Goal: Task Accomplishment & Management: Manage account settings

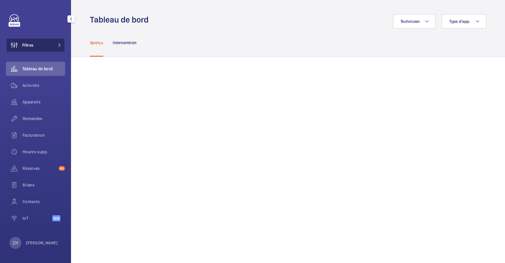
click at [32, 45] on span "Filtres" at bounding box center [27, 45] width 11 height 6
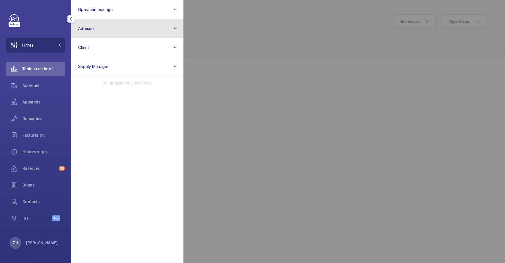
click at [99, 28] on button "Adresse" at bounding box center [127, 28] width 113 height 19
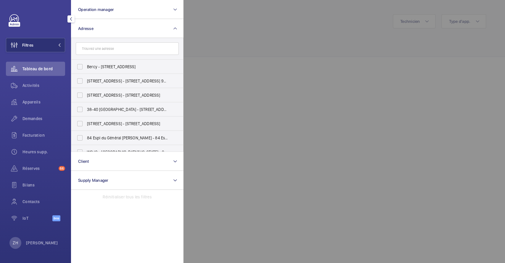
click at [99, 52] on input "text" at bounding box center [127, 48] width 103 height 12
type input "SEPTODONT"
click at [82, 69] on input "Septodont DIDEROT - 127 [GEOGRAPHIC_DATA]" at bounding box center [80, 67] width 12 height 12
checkbox input "true"
click at [333, 43] on div at bounding box center [436, 131] width 505 height 263
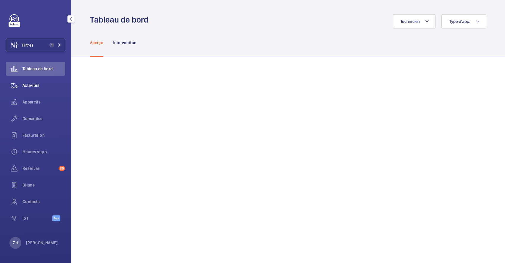
click at [30, 87] on span "Activités" at bounding box center [44, 85] width 43 height 6
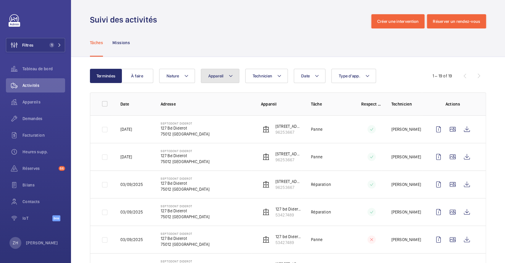
click at [232, 76] on mat-icon at bounding box center [231, 75] width 5 height 7
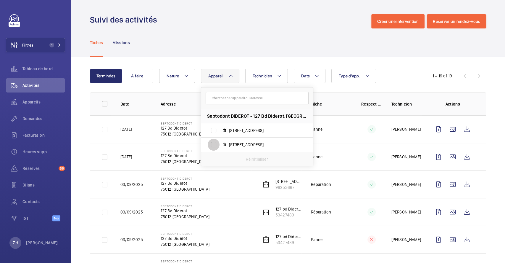
drag, startPoint x: 213, startPoint y: 145, endPoint x: 228, endPoint y: 119, distance: 30.0
click at [213, 145] on input "127 boulevard Diderot , 96253667" at bounding box center [214, 145] width 12 height 12
checkbox input "true"
click at [303, 29] on div "Tâches Missions" at bounding box center [288, 42] width 396 height 28
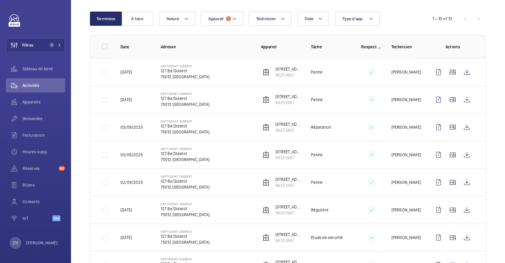
scroll to position [39, 0]
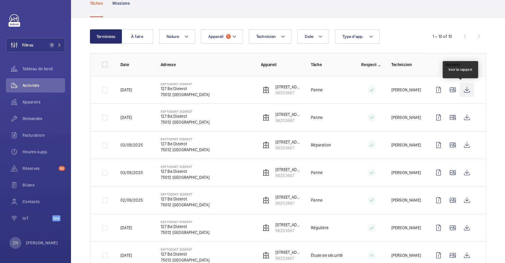
click at [461, 91] on wm-front-icon-button at bounding box center [467, 90] width 14 height 14
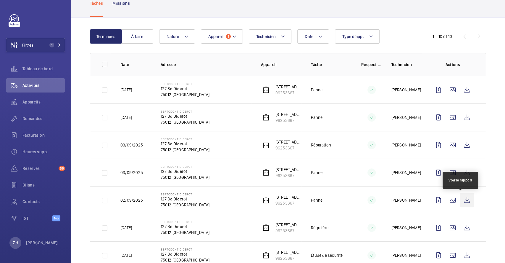
click at [461, 200] on wm-front-icon-button at bounding box center [467, 200] width 14 height 14
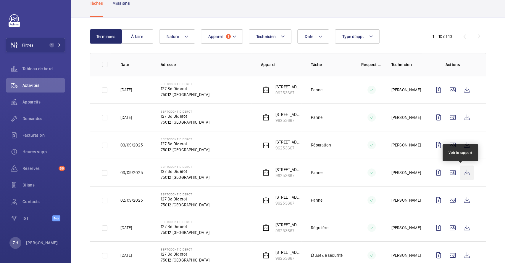
click at [464, 171] on wm-front-icon-button at bounding box center [467, 172] width 14 height 14
click at [462, 170] on wm-front-icon-button at bounding box center [467, 172] width 14 height 14
click at [461, 174] on wm-front-icon-button at bounding box center [467, 172] width 14 height 14
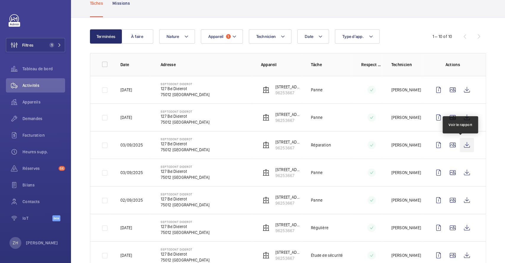
click at [462, 144] on wm-front-icon-button at bounding box center [467, 145] width 14 height 14
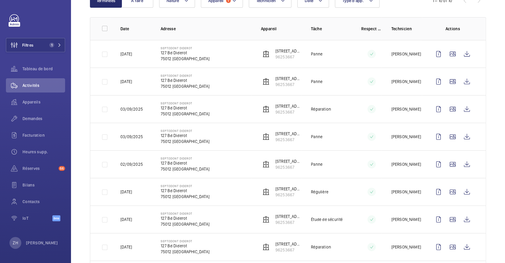
scroll to position [64, 0]
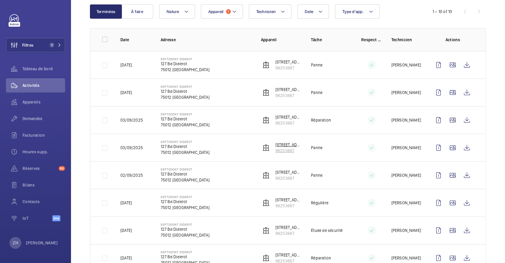
click at [263, 146] on img at bounding box center [266, 147] width 7 height 7
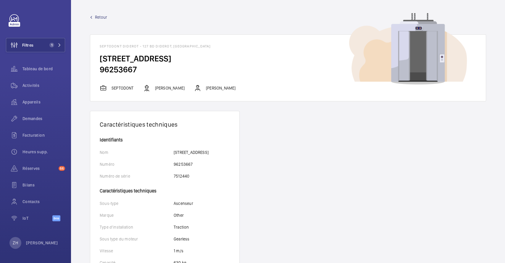
click at [102, 17] on span "Retour" at bounding box center [101, 17] width 12 height 6
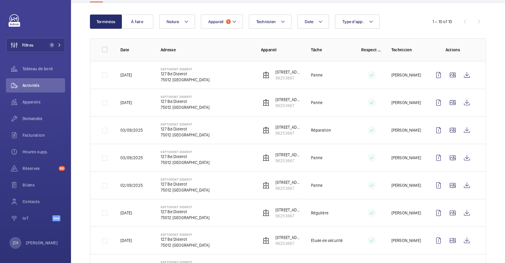
scroll to position [143, 0]
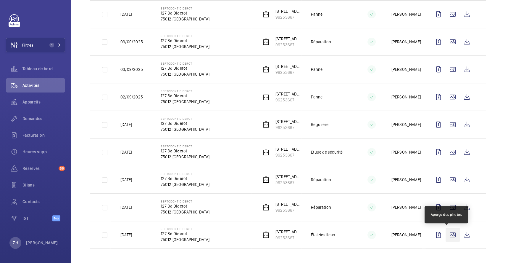
click at [447, 232] on wm-front-icon-button at bounding box center [453, 234] width 14 height 14
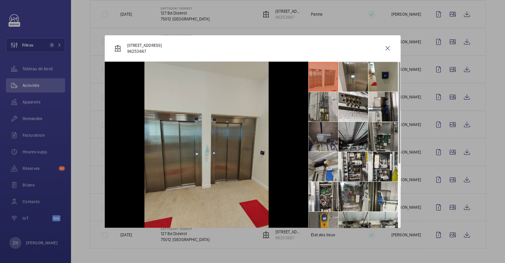
click at [381, 129] on li at bounding box center [384, 137] width 30 height 30
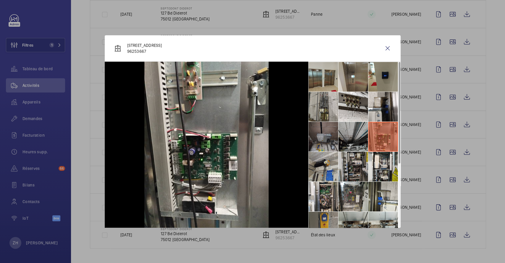
click at [350, 166] on li at bounding box center [354, 167] width 30 height 30
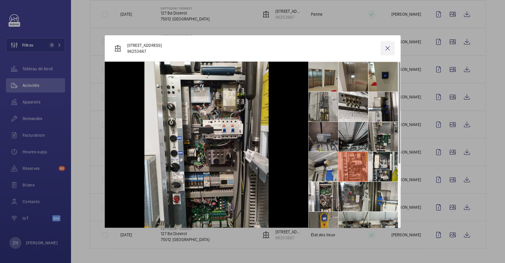
click at [385, 52] on wm-front-icon-button at bounding box center [388, 48] width 14 height 14
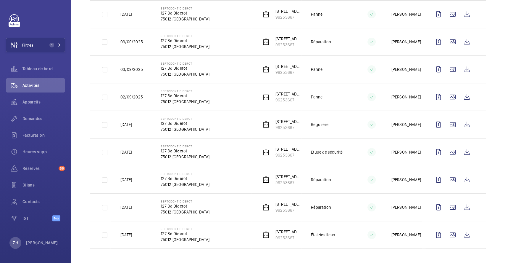
scroll to position [0, 0]
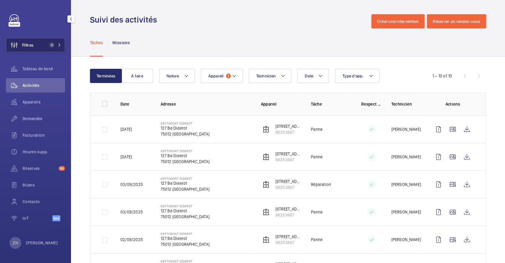
click at [36, 49] on button "Filtres 1" at bounding box center [35, 45] width 59 height 14
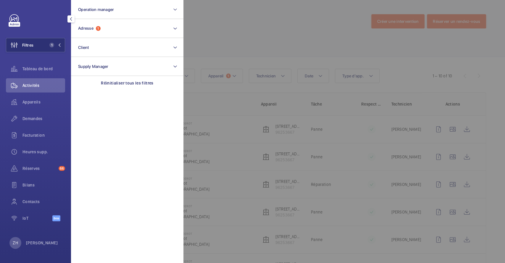
click at [346, 34] on div at bounding box center [436, 131] width 505 height 263
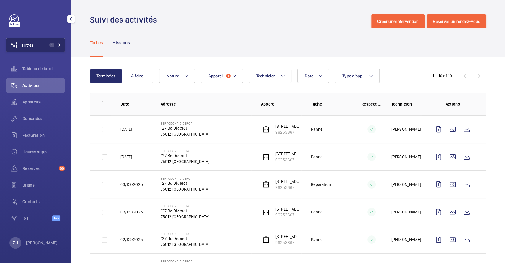
click at [39, 45] on button "Filtres 1" at bounding box center [35, 45] width 59 height 14
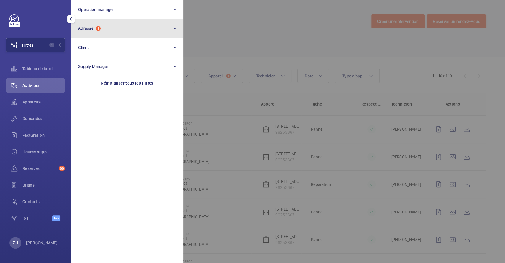
click at [99, 28] on span "1" at bounding box center [98, 28] width 5 height 5
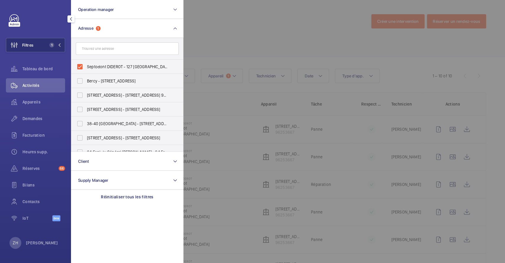
click at [207, 41] on div at bounding box center [436, 131] width 505 height 263
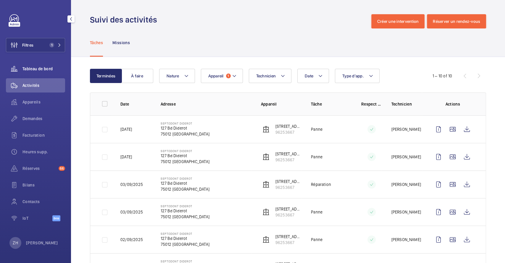
click at [39, 67] on span "Tableau de bord" at bounding box center [44, 69] width 43 height 6
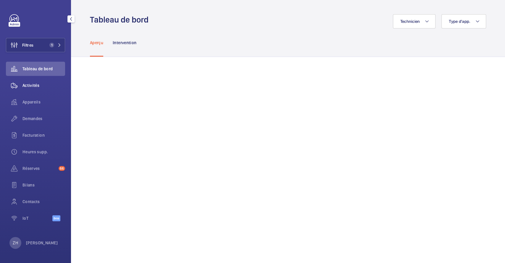
click at [37, 87] on span "Activités" at bounding box center [44, 85] width 43 height 6
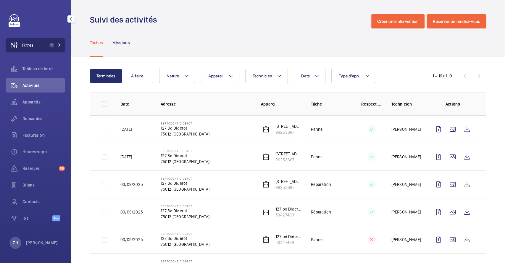
click at [33, 44] on span "Filtres" at bounding box center [27, 45] width 11 height 6
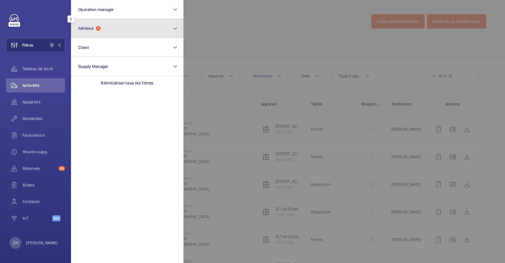
click at [175, 26] on mat-icon at bounding box center [175, 28] width 5 height 7
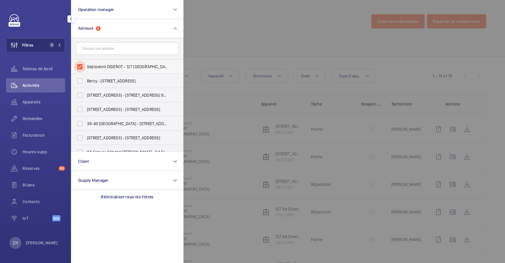
click at [77, 65] on input "Septodont DIDEROT - 127 Bd Diderot, PARIS 75012" at bounding box center [80, 67] width 12 height 12
checkbox input "false"
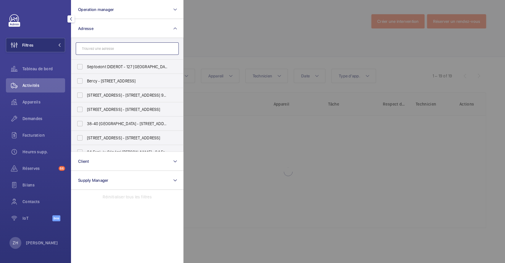
click at [88, 49] on input "text" at bounding box center [127, 48] width 103 height 12
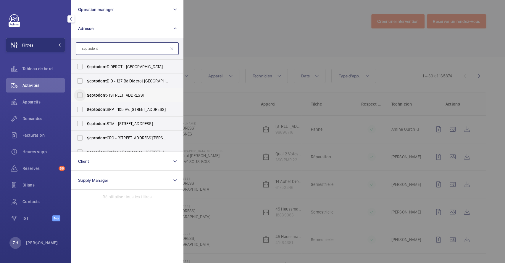
type input "septodont"
click at [80, 97] on input "Septodont - 58 Rue du Pont de Créteil, SAINT-MAUR-DES-FOSSÉS 94100" at bounding box center [80, 95] width 12 height 12
checkbox input "true"
click at [313, 13] on div at bounding box center [436, 131] width 505 height 263
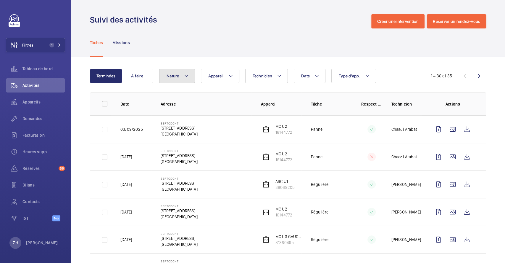
click at [186, 77] on mat-icon at bounding box center [186, 75] width 5 height 7
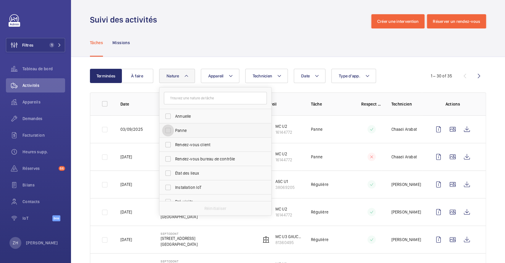
click at [172, 130] on input "Panne" at bounding box center [168, 130] width 12 height 12
checkbox input "true"
click at [301, 26] on div "Suivi des activités Créer une intervention Réserver un rendez-vous" at bounding box center [288, 21] width 396 height 14
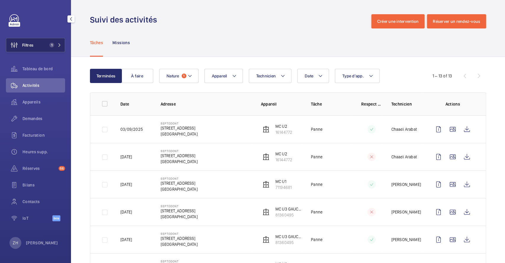
click at [27, 45] on span "Filtres" at bounding box center [27, 45] width 11 height 6
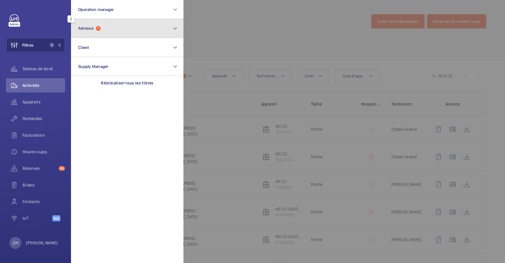
click at [115, 32] on button "Adresse 1" at bounding box center [127, 28] width 113 height 19
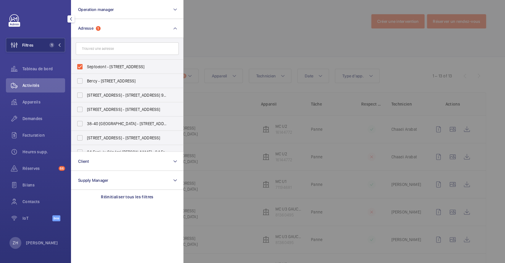
click at [92, 52] on input "text" at bounding box center [127, 48] width 103 height 12
type input "septodont"
click at [80, 93] on input "Septodont - 58 Rue du Pont de Créteil, SAINT-MAUR-DES-FOSSÉS 94100" at bounding box center [80, 95] width 12 height 12
checkbox input "false"
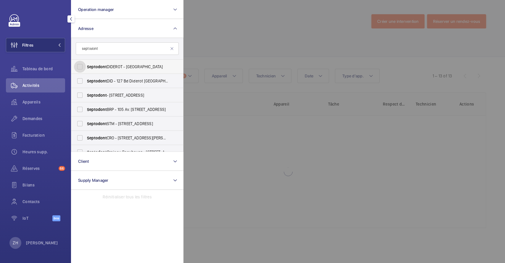
click at [80, 65] on input "Septodont DIDEROT - 127 Bd Diderot, PARIS 75012" at bounding box center [80, 67] width 12 height 12
checkbox input "true"
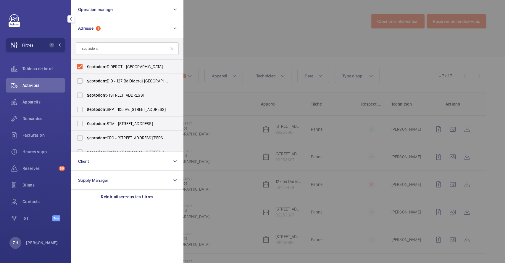
click at [298, 29] on div at bounding box center [436, 131] width 505 height 263
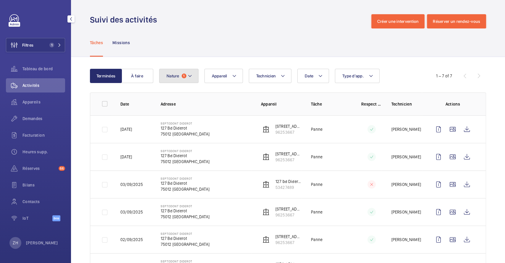
click at [189, 75] on mat-icon at bounding box center [190, 75] width 5 height 7
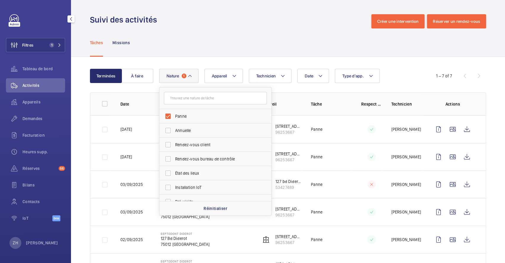
click at [189, 75] on mat-icon at bounding box center [190, 75] width 5 height 7
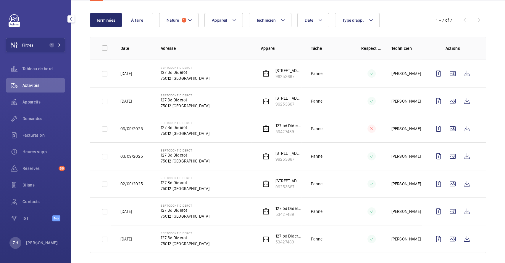
scroll to position [60, 0]
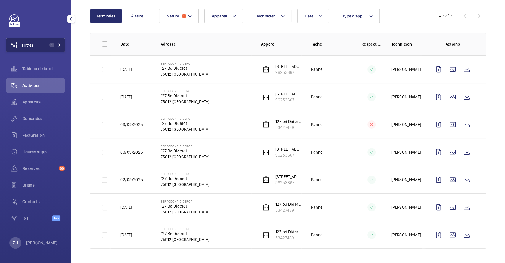
drag, startPoint x: 25, startPoint y: 44, endPoint x: 39, endPoint y: 46, distance: 14.9
click at [25, 44] on span "Filtres" at bounding box center [27, 45] width 11 height 6
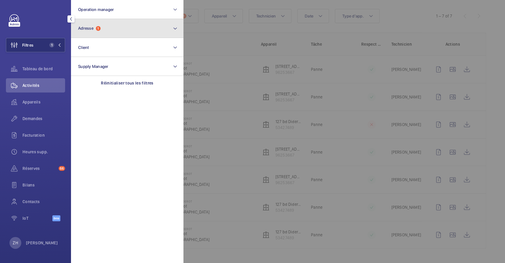
click at [107, 28] on button "Adresse 1" at bounding box center [127, 28] width 113 height 19
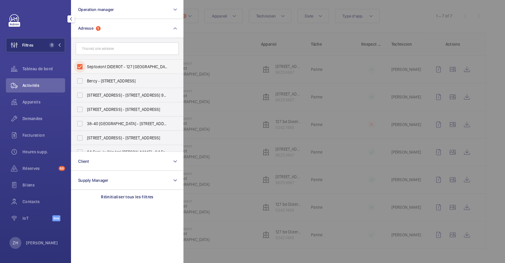
click at [81, 65] on input "Septodont DIDEROT - 127 Bd Diderot, PARIS 75012" at bounding box center [80, 67] width 12 height 12
checkbox input "false"
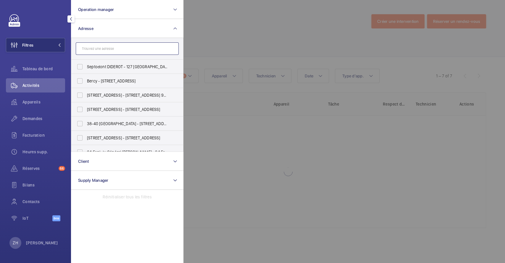
click at [107, 43] on input "text" at bounding box center [127, 48] width 103 height 12
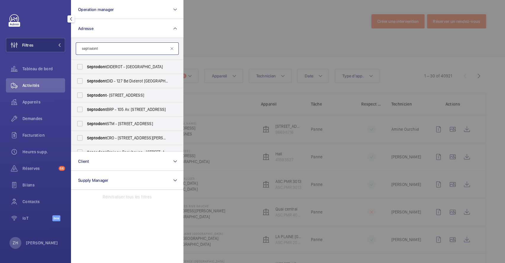
scroll to position [7, 0]
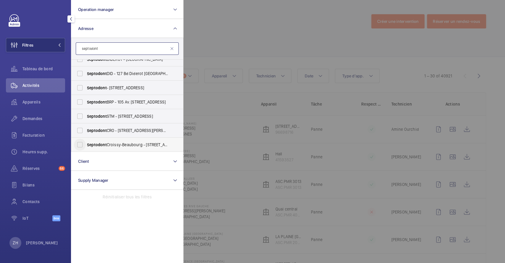
type input "septodont"
click at [79, 147] on input "Septodont Croissy-Beaubourg - 4 Rue Ambroise Croizat, CROISSY-BEAUBOURG 77183" at bounding box center [80, 145] width 12 height 12
checkbox input "true"
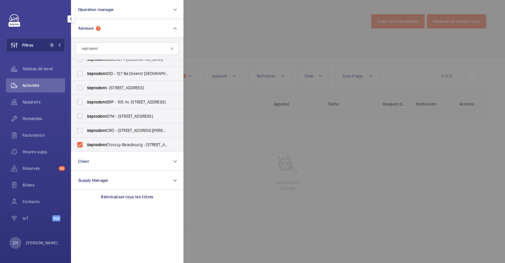
click at [286, 46] on div at bounding box center [436, 131] width 505 height 263
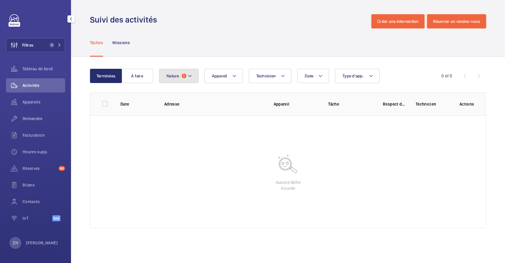
click at [176, 79] on button "Nature 1" at bounding box center [178, 76] width 39 height 14
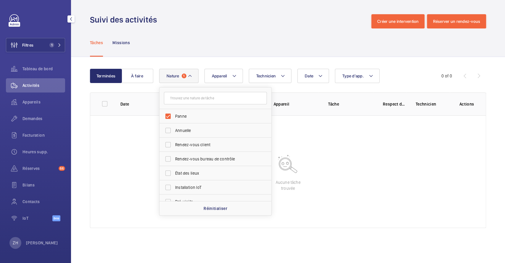
click at [176, 79] on button "Nature 1" at bounding box center [178, 76] width 39 height 14
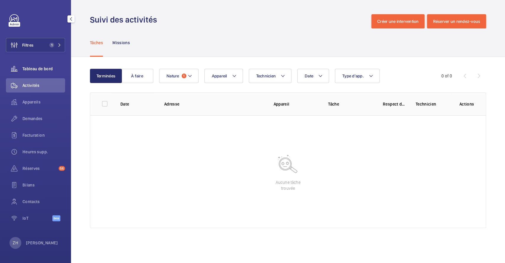
click at [19, 70] on wm-front-icon-button at bounding box center [14, 69] width 17 height 14
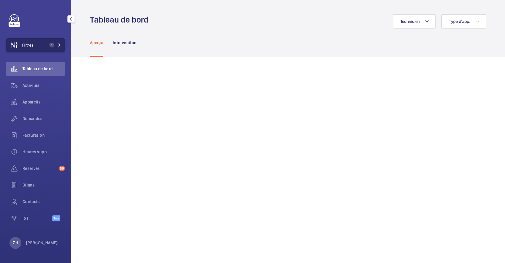
click at [23, 47] on span "Filtres" at bounding box center [27, 45] width 11 height 6
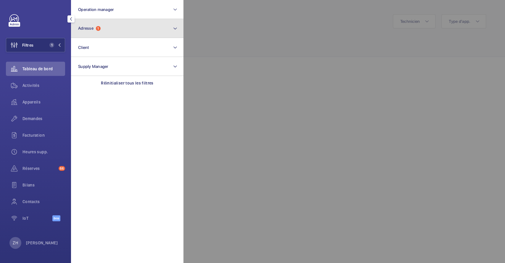
click at [117, 30] on button "Adresse 1" at bounding box center [127, 28] width 113 height 19
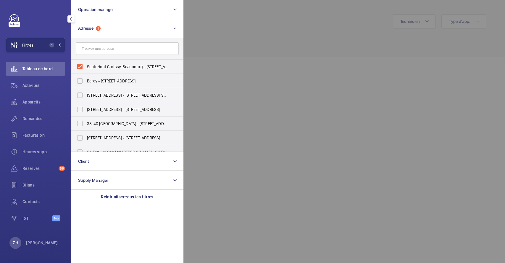
click at [298, 60] on div at bounding box center [436, 131] width 505 height 263
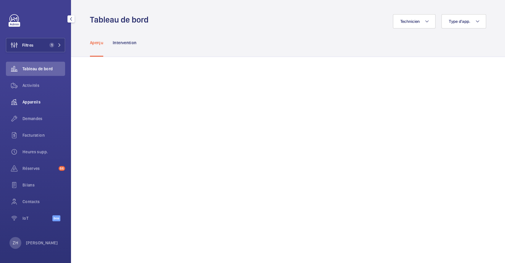
click at [33, 96] on div "Appareils" at bounding box center [35, 102] width 59 height 14
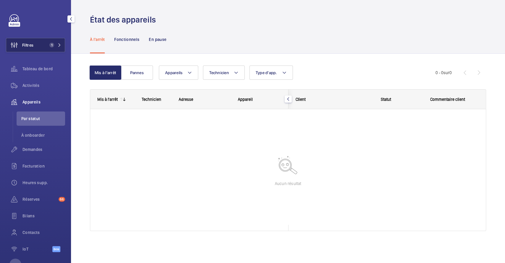
click at [27, 42] on span "Filtres" at bounding box center [27, 45] width 11 height 6
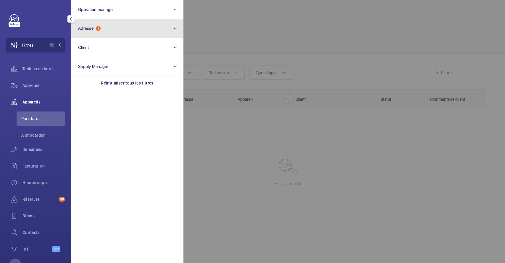
click at [104, 30] on button "Adresse 1" at bounding box center [127, 28] width 113 height 19
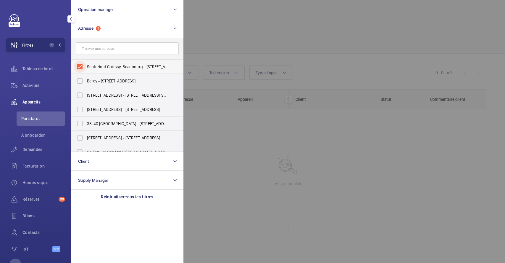
click at [81, 63] on input "Septodont Croissy-Beaubourg - 4 Rue Ambroise Croizat, CROISSY-BEAUBOURG 77183" at bounding box center [80, 67] width 12 height 12
checkbox input "false"
click at [105, 49] on input "text" at bounding box center [127, 48] width 103 height 12
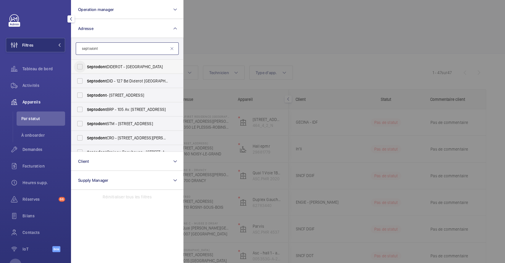
type input "septodont"
click at [78, 65] on input "Septodont DIDEROT - 127 Bd Diderot, PARIS 75012" at bounding box center [80, 67] width 12 height 12
checkbox input "true"
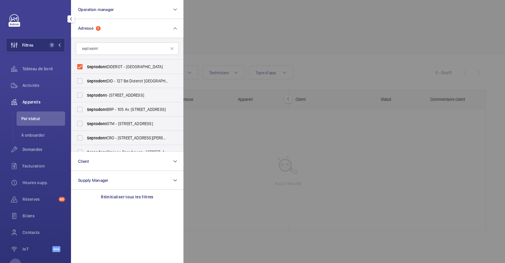
click at [251, 31] on div at bounding box center [436, 131] width 505 height 263
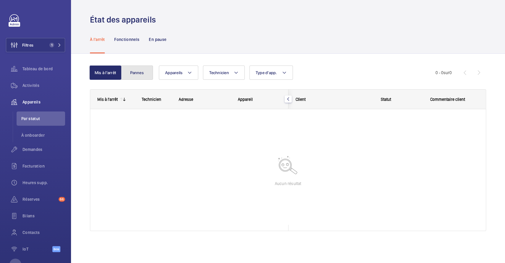
click at [144, 73] on button "Pannes" at bounding box center [137, 72] width 32 height 14
click at [131, 40] on p "Fonctionnels" at bounding box center [126, 39] width 25 height 6
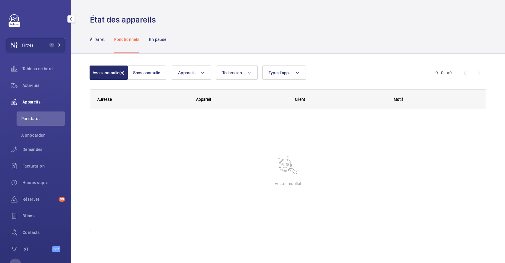
click at [29, 103] on span "Appareils" at bounding box center [44, 102] width 43 height 6
click at [33, 73] on div "Tableau de bord" at bounding box center [35, 69] width 59 height 14
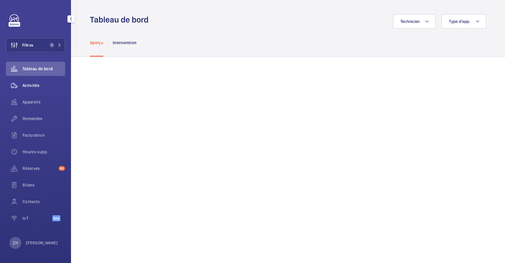
click at [23, 85] on span "Activités" at bounding box center [44, 85] width 43 height 6
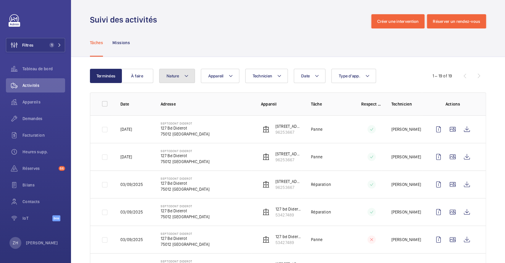
click at [187, 75] on mat-icon at bounding box center [186, 75] width 5 height 7
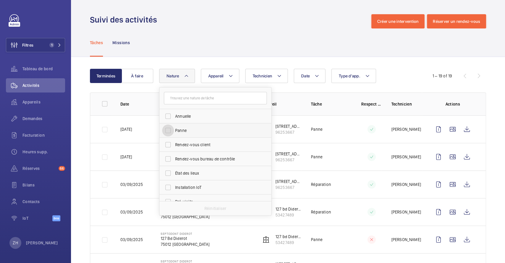
click at [168, 131] on input "Panne" at bounding box center [168, 130] width 12 height 12
checkbox input "true"
click at [286, 38] on div "Tâches Missions" at bounding box center [288, 42] width 396 height 28
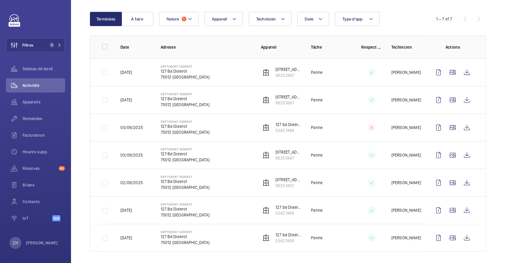
scroll to position [60, 0]
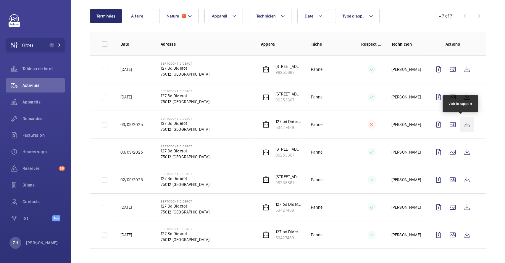
click at [460, 124] on wm-front-icon-button at bounding box center [467, 124] width 14 height 14
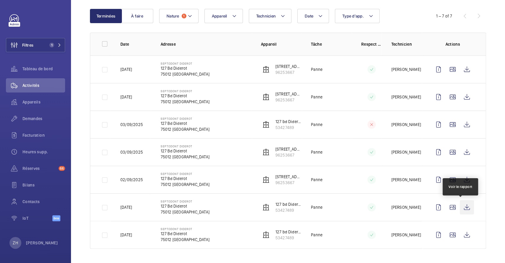
click at [462, 207] on wm-front-icon-button at bounding box center [467, 207] width 14 height 14
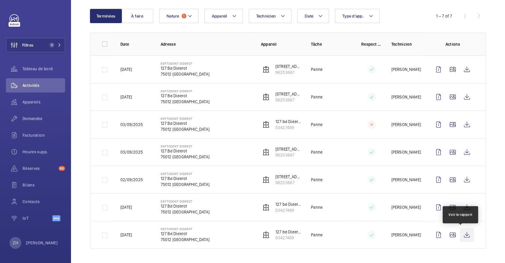
click at [464, 234] on wm-front-icon-button at bounding box center [467, 234] width 14 height 14
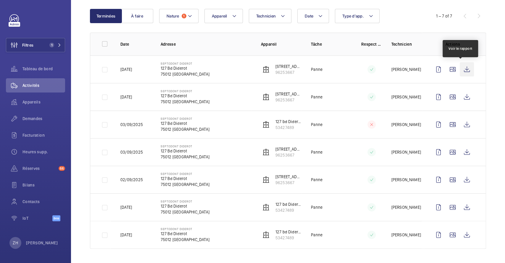
click at [464, 70] on wm-front-icon-button at bounding box center [467, 69] width 14 height 14
click at [189, 14] on mat-icon at bounding box center [190, 15] width 5 height 7
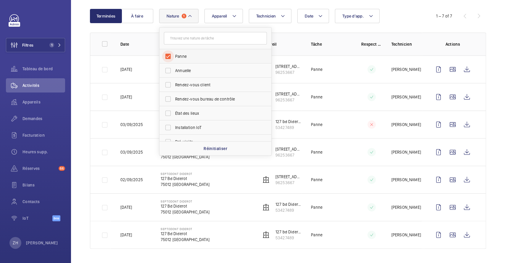
click at [168, 54] on input "Panne" at bounding box center [168, 56] width 12 height 12
checkbox input "false"
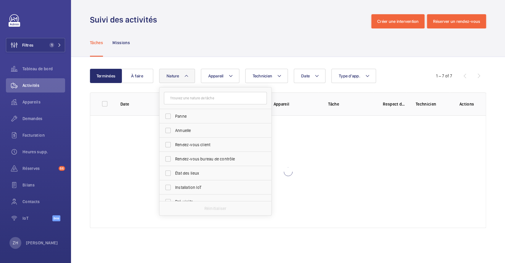
click at [283, 27] on div "Suivi des activités Créer une intervention Réserver un rendez-vous" at bounding box center [288, 21] width 396 height 14
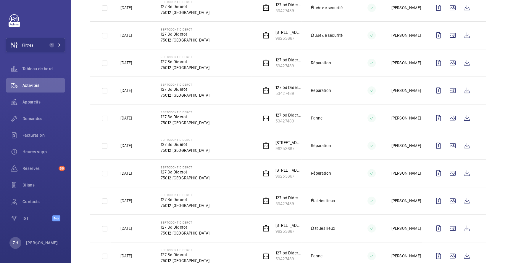
scroll to position [392, 0]
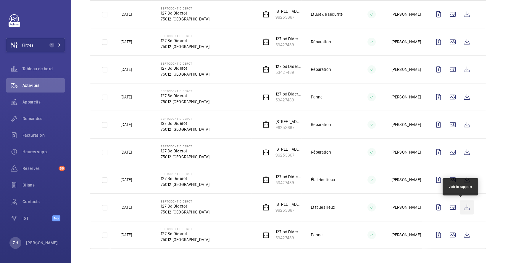
click at [464, 205] on wm-front-icon-button at bounding box center [467, 207] width 14 height 14
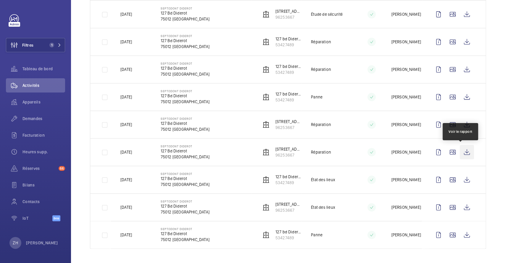
click at [460, 151] on wm-front-icon-button at bounding box center [467, 152] width 14 height 14
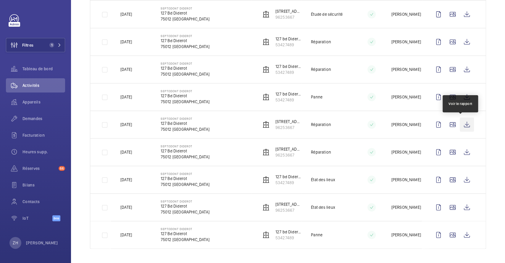
click at [462, 124] on wm-front-icon-button at bounding box center [467, 124] width 14 height 14
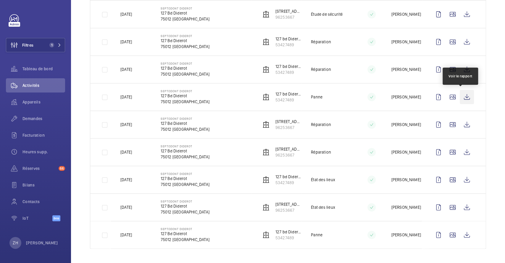
click at [463, 96] on wm-front-icon-button at bounding box center [467, 97] width 14 height 14
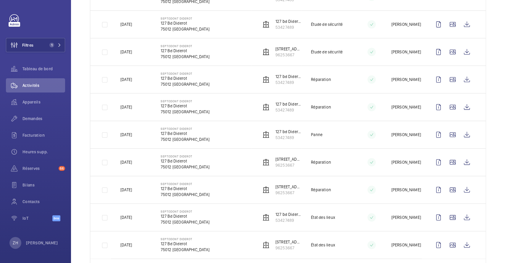
scroll to position [313, 0]
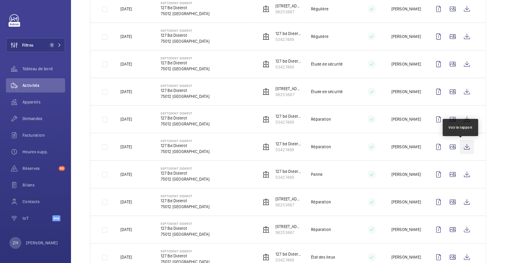
click at [461, 145] on wm-front-icon-button at bounding box center [467, 146] width 14 height 14
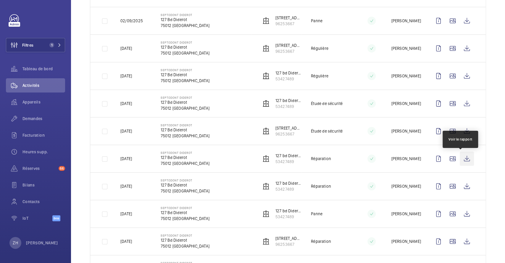
click at [462, 162] on wm-front-icon-button at bounding box center [467, 158] width 14 height 14
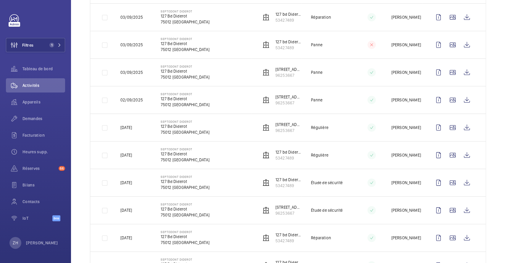
scroll to position [155, 0]
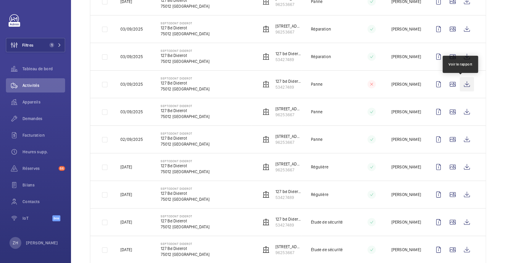
click at [463, 86] on wm-front-icon-button at bounding box center [467, 84] width 14 height 14
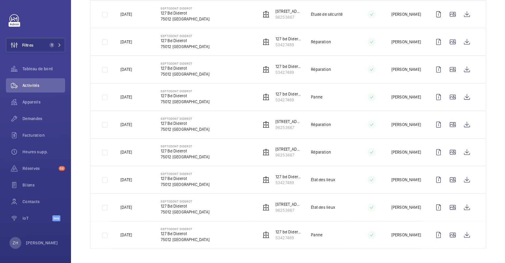
scroll to position [392, 0]
click at [461, 232] on wm-front-icon-button at bounding box center [467, 234] width 14 height 14
click at [450, 205] on wm-front-icon-button at bounding box center [453, 207] width 14 height 14
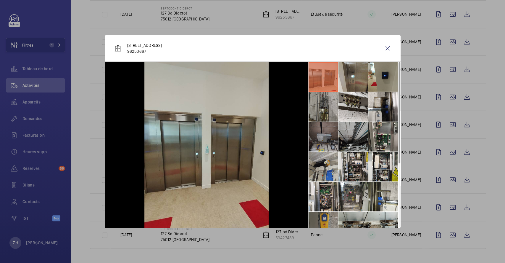
click at [322, 108] on li at bounding box center [324, 107] width 30 height 30
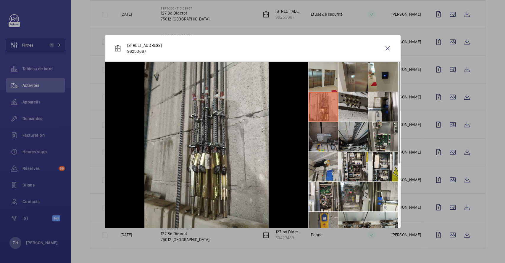
click at [348, 105] on li at bounding box center [354, 107] width 30 height 30
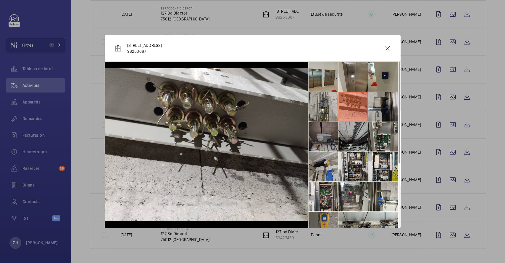
click at [381, 107] on li at bounding box center [384, 107] width 30 height 30
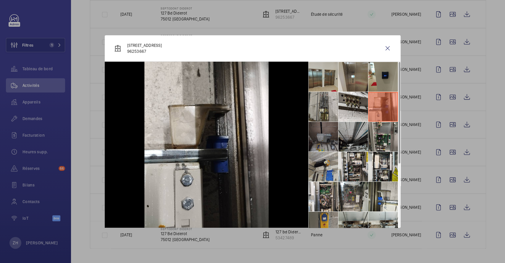
click at [325, 134] on li at bounding box center [324, 137] width 30 height 30
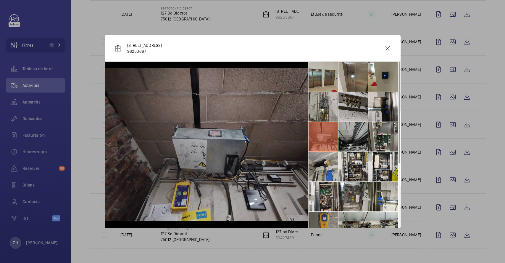
click at [357, 111] on li at bounding box center [354, 107] width 30 height 30
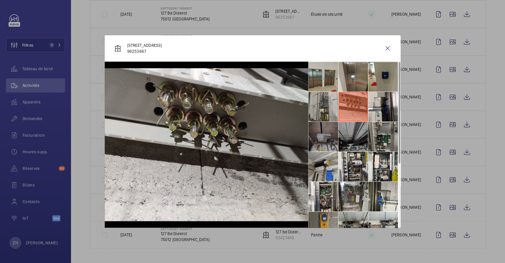
click at [364, 137] on li at bounding box center [354, 137] width 30 height 30
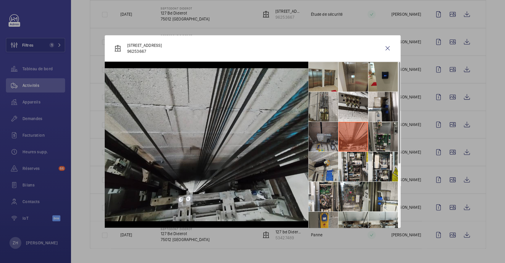
click at [391, 136] on li at bounding box center [384, 137] width 30 height 30
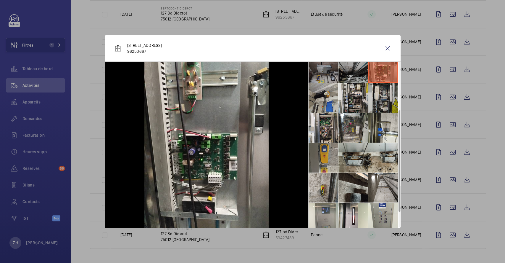
scroll to position [79, 0]
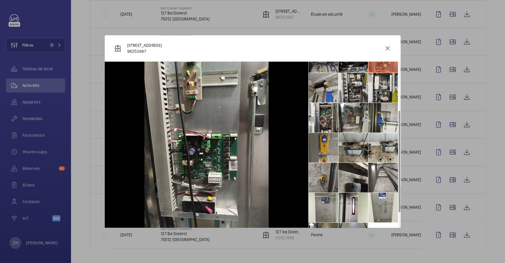
click at [328, 175] on li at bounding box center [324, 178] width 30 height 30
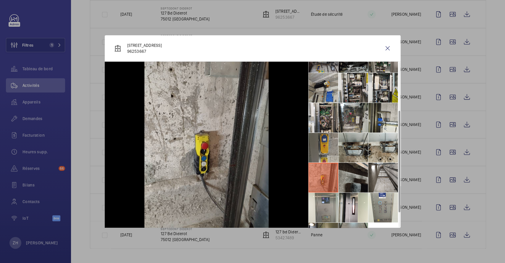
click at [346, 175] on li at bounding box center [354, 178] width 30 height 30
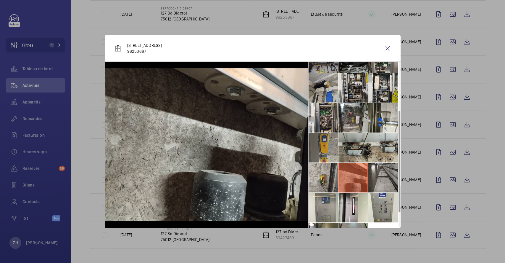
click at [372, 175] on li at bounding box center [384, 178] width 30 height 30
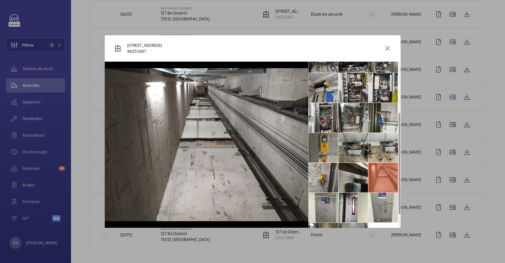
scroll to position [104, 0]
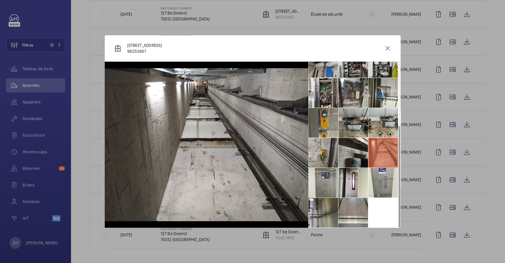
click at [318, 211] on li at bounding box center [324, 212] width 30 height 30
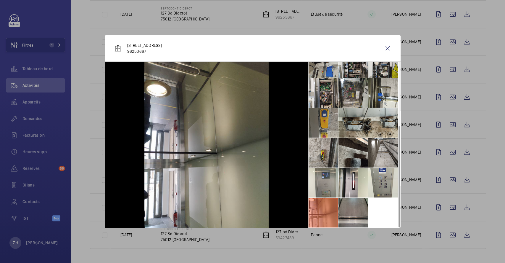
click at [367, 212] on li at bounding box center [354, 212] width 30 height 30
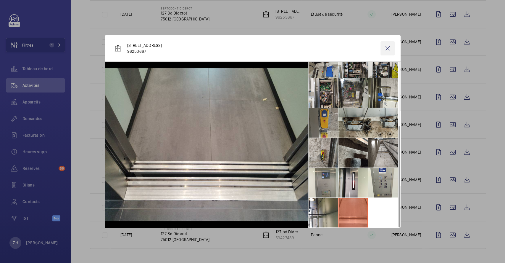
click at [387, 46] on wm-front-icon-button at bounding box center [388, 48] width 14 height 14
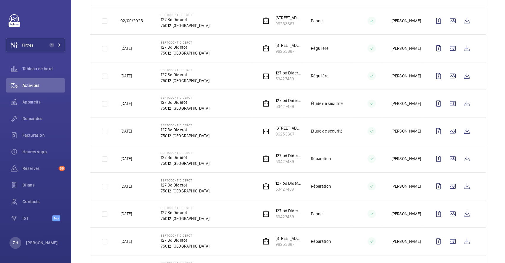
scroll to position [0, 0]
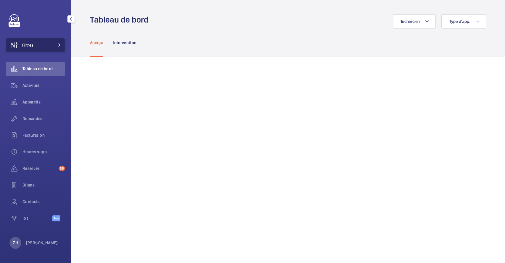
click at [36, 44] on button "Filtres" at bounding box center [35, 45] width 59 height 14
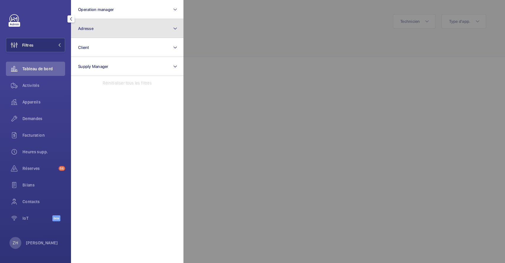
click at [90, 30] on span "Adresse" at bounding box center [85, 28] width 15 height 5
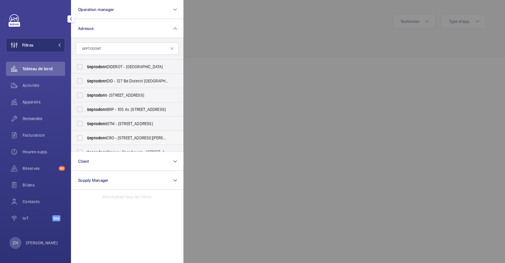
scroll to position [7, 0]
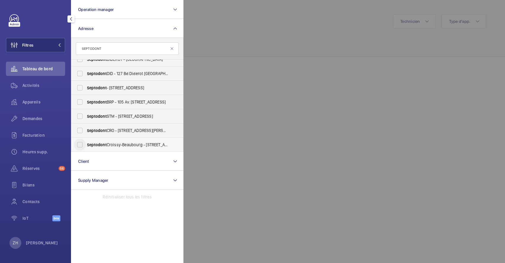
type input "SEPTODONT"
click at [77, 142] on input "Septodont Croissy-Beaubourg - 4 Rue Ambroise Croizat, CROISSY-BEAUBOURG 77183" at bounding box center [80, 145] width 12 height 12
checkbox input "true"
drag, startPoint x: 34, startPoint y: 83, endPoint x: 165, endPoint y: 92, distance: 131.1
click at [34, 83] on span "Activités" at bounding box center [44, 85] width 43 height 6
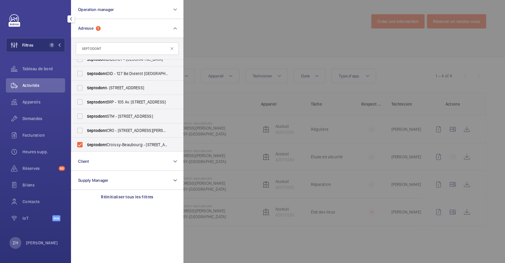
click at [357, 135] on div at bounding box center [436, 131] width 505 height 263
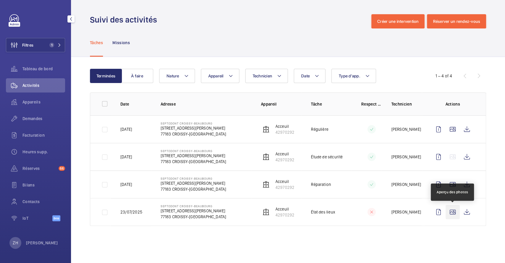
click at [451, 213] on wm-front-icon-button at bounding box center [453, 212] width 14 height 14
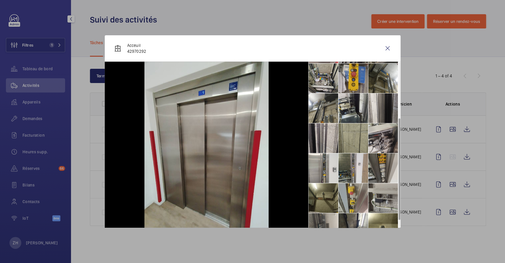
scroll to position [104, 0]
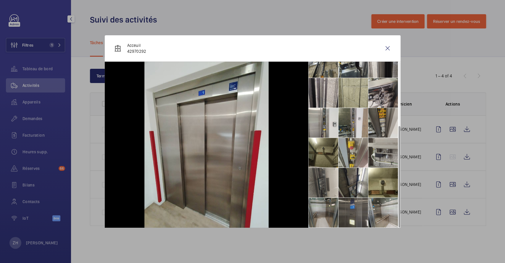
click at [351, 213] on li at bounding box center [354, 212] width 30 height 30
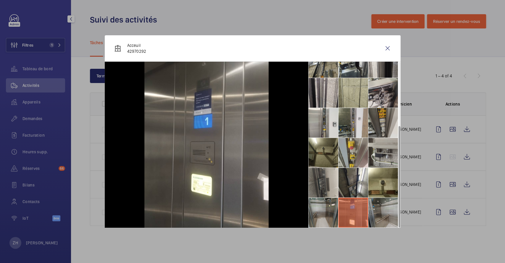
click at [380, 206] on li at bounding box center [384, 212] width 30 height 30
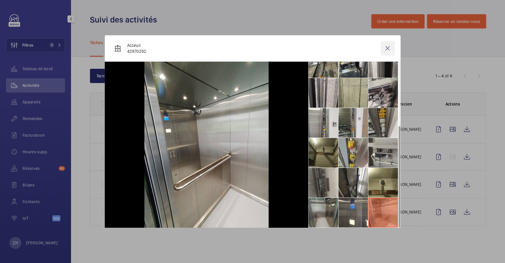
click at [391, 48] on wm-front-icon-button at bounding box center [388, 48] width 14 height 14
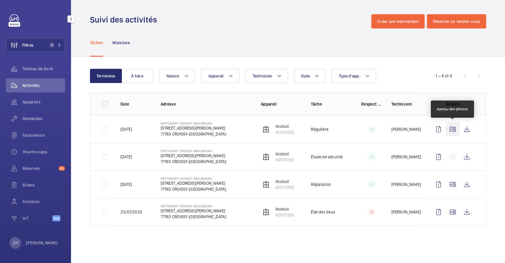
click at [454, 127] on wm-front-icon-button at bounding box center [453, 129] width 14 height 14
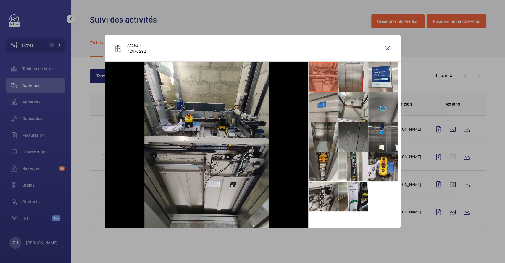
click at [358, 137] on li at bounding box center [354, 137] width 30 height 30
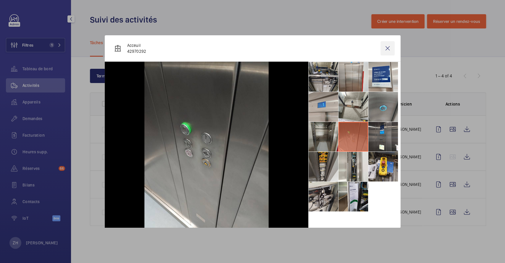
click at [386, 48] on wm-front-icon-button at bounding box center [388, 48] width 14 height 14
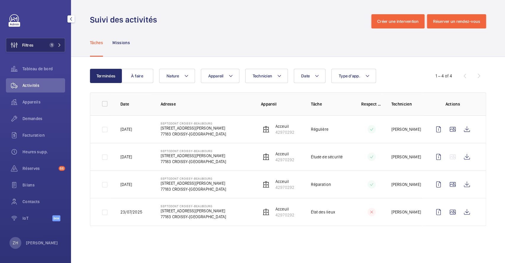
drag, startPoint x: 36, startPoint y: 46, endPoint x: 42, endPoint y: 45, distance: 5.6
click at [36, 46] on button "Filtres 1" at bounding box center [35, 45] width 59 height 14
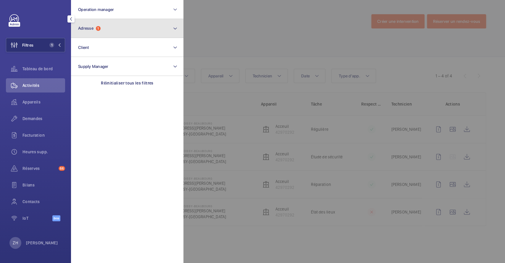
click at [105, 30] on button "Adresse 1" at bounding box center [127, 28] width 113 height 19
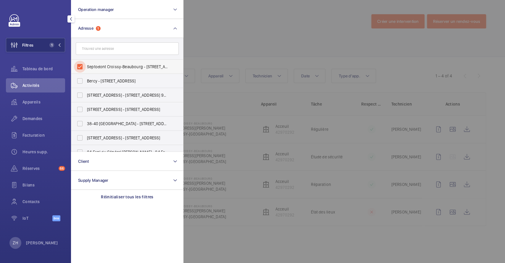
click at [81, 67] on input "Septodont Croissy-Beaubourg - 4 Rue Ambroise Croizat, CROISSY-BEAUBOURG 77183" at bounding box center [80, 67] width 12 height 12
checkbox input "false"
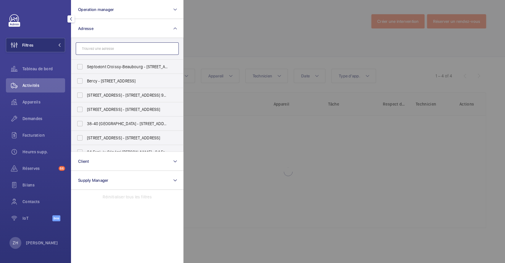
click at [113, 46] on input "text" at bounding box center [127, 48] width 103 height 12
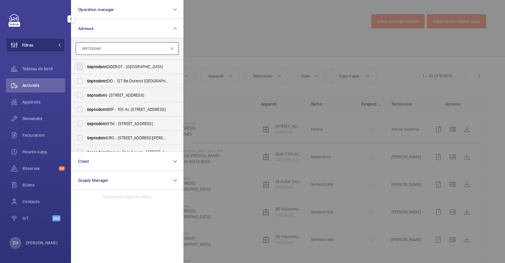
type input "SEPTODONT"
click at [82, 69] on input "Septodont DIDEROT - 127 Bd Diderot, PARIS 75012" at bounding box center [80, 67] width 12 height 12
checkbox input "true"
click at [272, 34] on div at bounding box center [436, 131] width 505 height 263
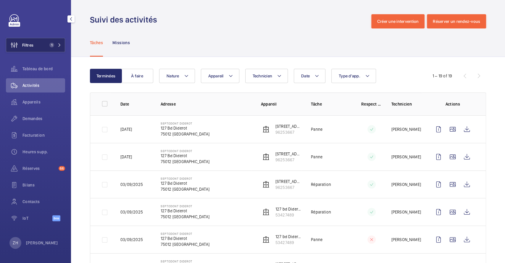
click at [38, 45] on button "Filtres 1" at bounding box center [35, 45] width 59 height 14
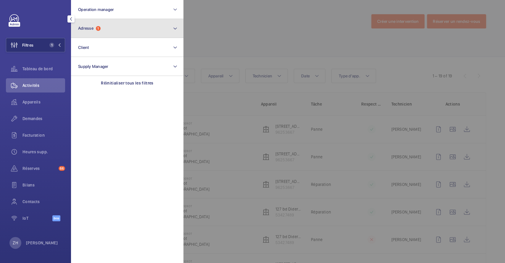
click at [108, 30] on button "Adresse 1" at bounding box center [127, 28] width 113 height 19
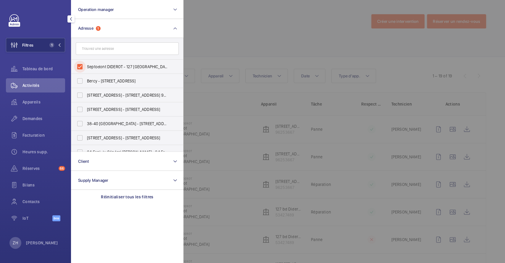
drag, startPoint x: 78, startPoint y: 67, endPoint x: 235, endPoint y: 28, distance: 161.0
click at [79, 67] on input "Septodont DIDEROT - 127 Bd Diderot, PARIS 75012" at bounding box center [80, 67] width 12 height 12
checkbox input "false"
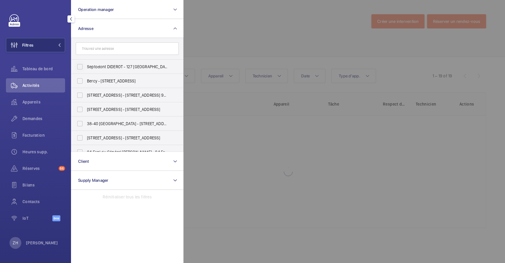
drag, startPoint x: 246, startPoint y: 25, endPoint x: 227, endPoint y: 25, distance: 18.7
click at [246, 24] on div at bounding box center [436, 131] width 505 height 263
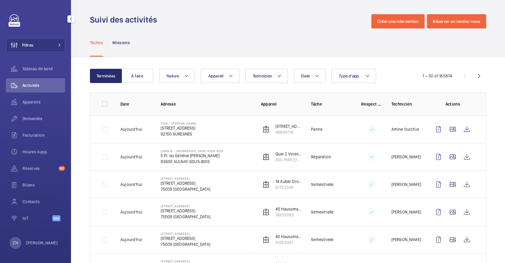
drag, startPoint x: 43, startPoint y: 46, endPoint x: 69, endPoint y: 39, distance: 26.8
click at [44, 45] on button "Filtres" at bounding box center [35, 45] width 59 height 14
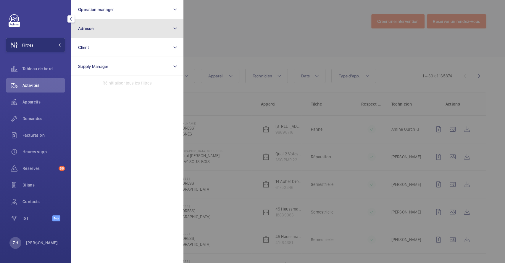
click at [109, 31] on button "Adresse" at bounding box center [127, 28] width 113 height 19
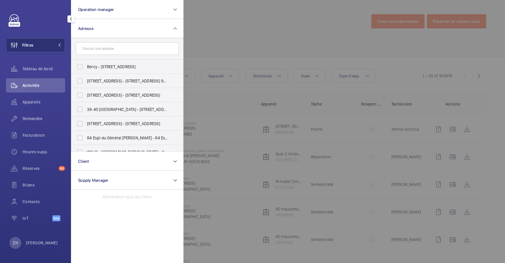
click at [102, 49] on input "text" at bounding box center [127, 48] width 103 height 12
type input "SEPTODON"
click at [81, 65] on input "Septodon t DIDEROT - 127 Bd Diderot, PARIS 75012" at bounding box center [80, 67] width 12 height 12
checkbox input "true"
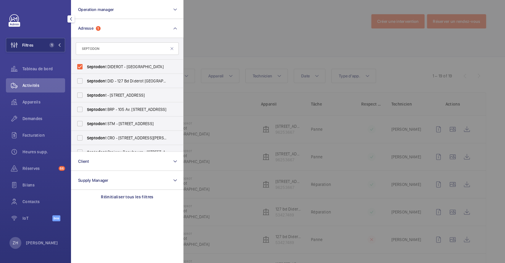
click at [232, 28] on div at bounding box center [436, 131] width 505 height 263
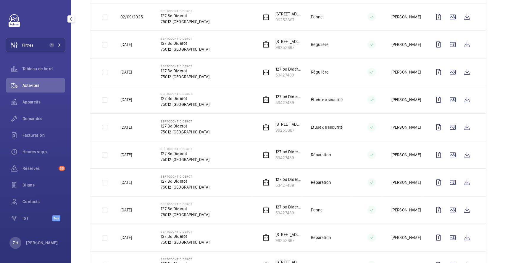
scroll to position [392, 0]
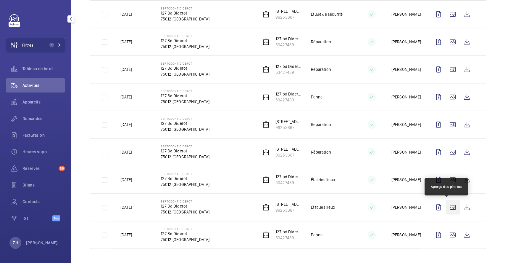
click at [449, 207] on wm-front-icon-button at bounding box center [453, 207] width 14 height 14
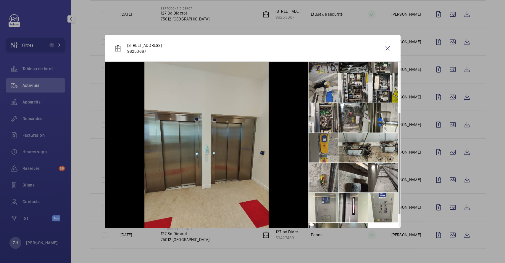
scroll to position [104, 0]
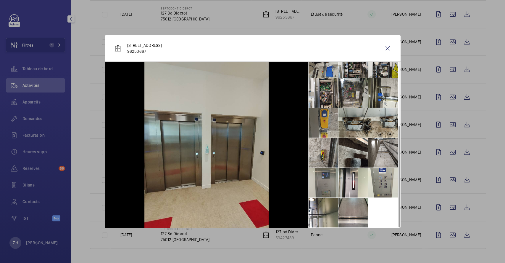
click at [326, 179] on li at bounding box center [324, 183] width 30 height 30
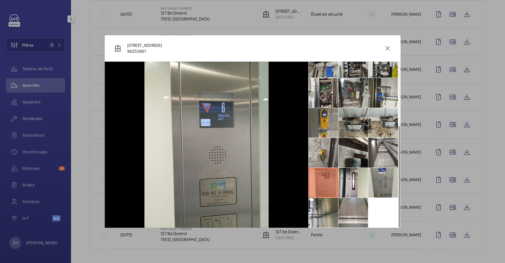
click at [382, 176] on li at bounding box center [384, 183] width 30 height 30
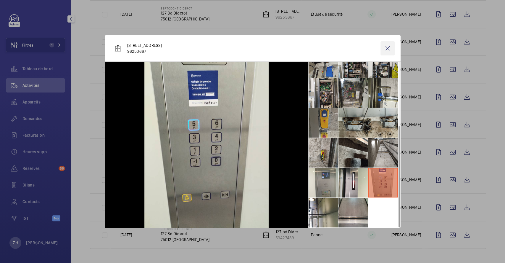
click at [388, 46] on wm-front-icon-button at bounding box center [388, 48] width 14 height 14
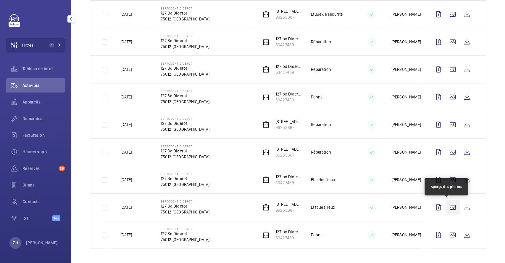
click at [448, 207] on wm-front-icon-button at bounding box center [453, 207] width 14 height 14
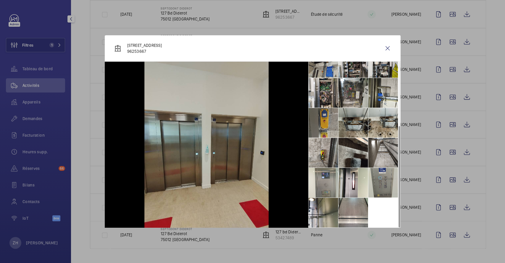
click at [384, 176] on li at bounding box center [384, 183] width 30 height 30
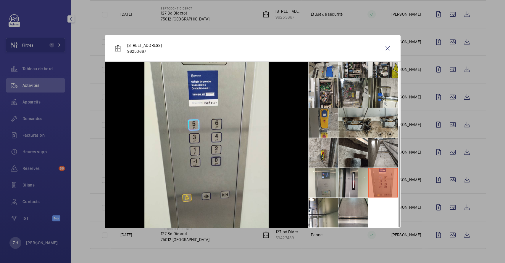
click at [353, 188] on li at bounding box center [354, 183] width 30 height 30
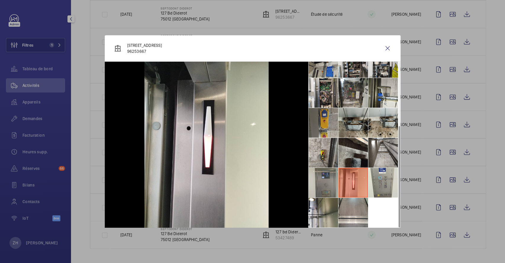
click at [318, 185] on li at bounding box center [324, 183] width 30 height 30
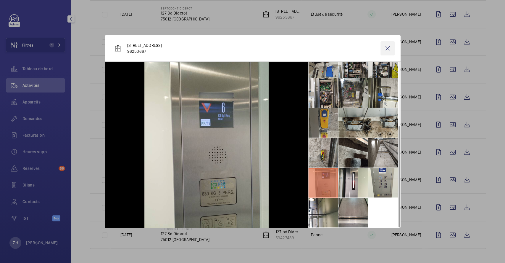
click at [388, 46] on wm-front-icon-button at bounding box center [388, 48] width 14 height 14
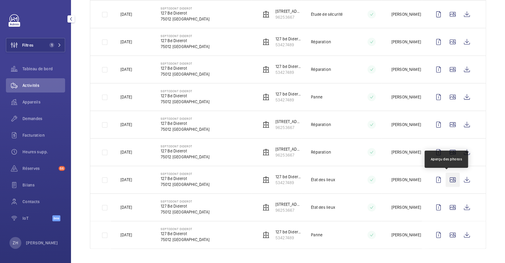
click at [447, 177] on wm-front-icon-button at bounding box center [453, 179] width 14 height 14
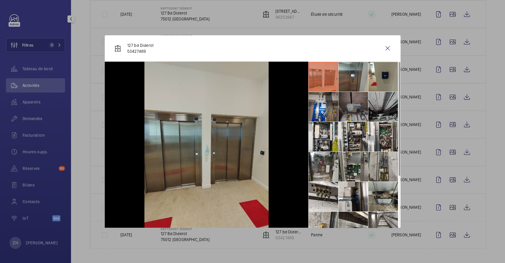
click at [351, 77] on li at bounding box center [354, 77] width 30 height 30
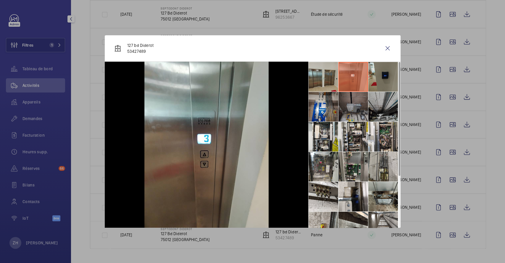
click at [385, 75] on li at bounding box center [384, 77] width 30 height 30
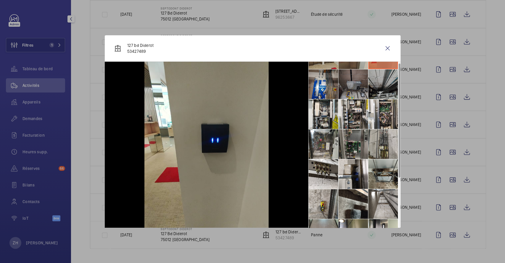
scroll to position [73, 0]
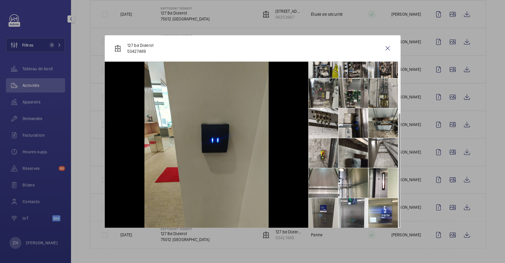
click at [322, 213] on li at bounding box center [324, 213] width 30 height 30
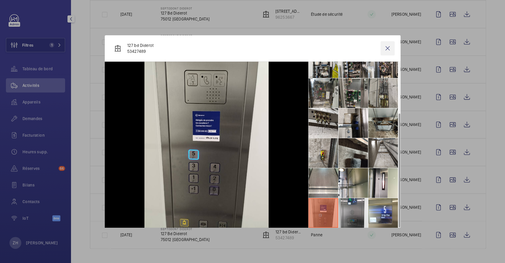
click at [391, 47] on wm-front-icon-button at bounding box center [388, 48] width 14 height 14
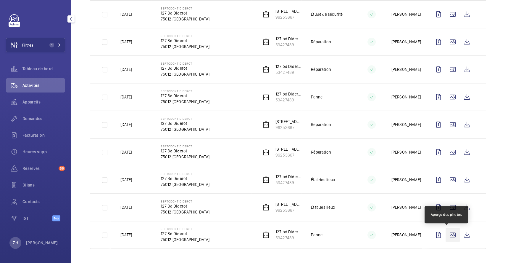
click at [446, 234] on wm-front-icon-button at bounding box center [453, 234] width 14 height 14
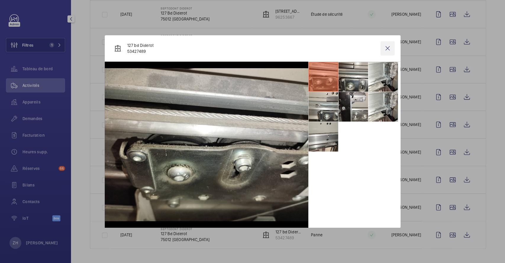
click at [388, 46] on wm-front-icon-button at bounding box center [388, 48] width 14 height 14
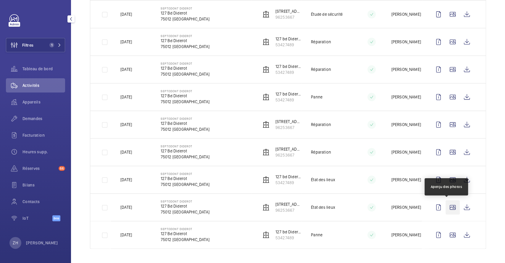
click at [448, 207] on wm-front-icon-button at bounding box center [453, 207] width 14 height 14
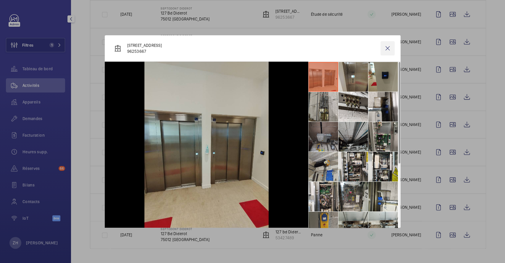
click at [388, 49] on wm-front-icon-button at bounding box center [388, 48] width 14 height 14
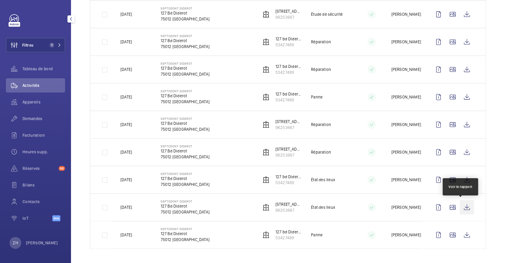
click at [460, 208] on wm-front-icon-button at bounding box center [467, 207] width 14 height 14
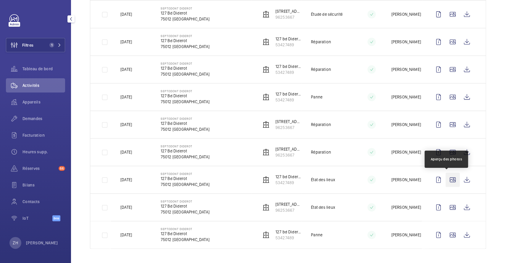
click at [447, 176] on wm-front-icon-button at bounding box center [453, 179] width 14 height 14
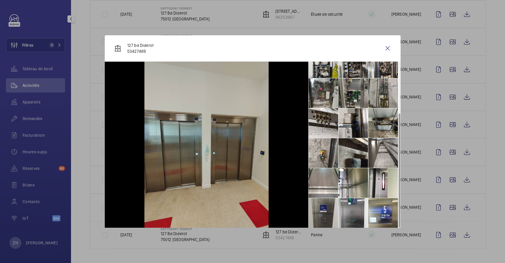
click at [326, 209] on li at bounding box center [324, 213] width 30 height 30
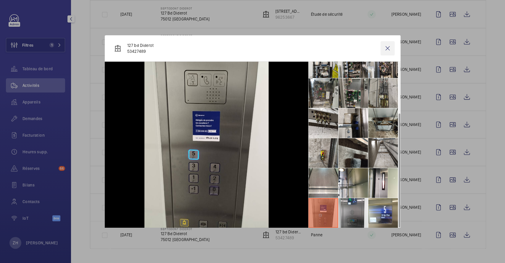
click at [388, 49] on wm-front-icon-button at bounding box center [388, 48] width 14 height 14
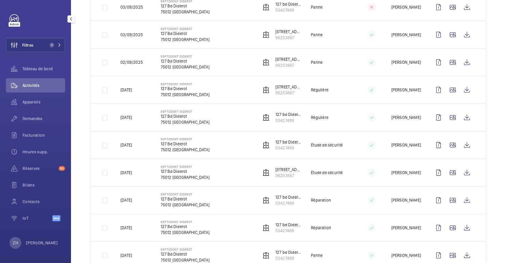
scroll to position [195, 0]
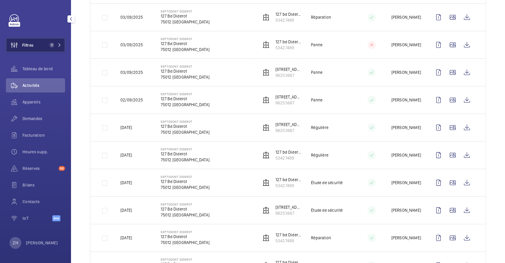
click at [47, 46] on button "Filtres 1" at bounding box center [35, 45] width 59 height 14
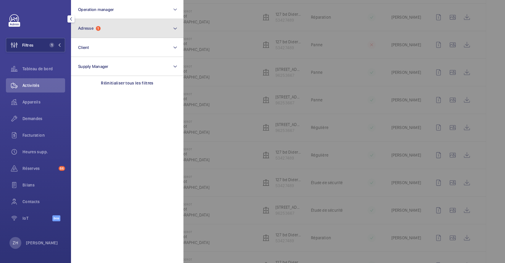
click at [130, 35] on button "Adresse 1" at bounding box center [127, 28] width 113 height 19
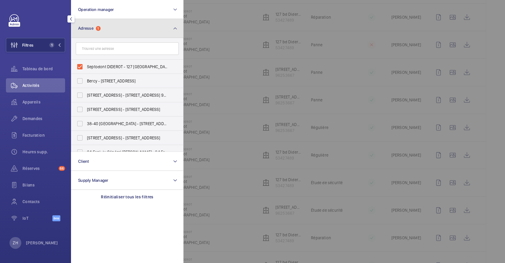
click at [112, 30] on button "Adresse 1" at bounding box center [127, 28] width 113 height 19
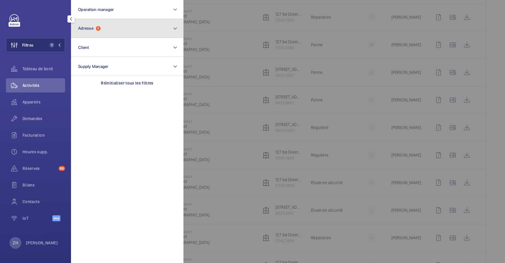
click at [174, 26] on mat-icon at bounding box center [175, 28] width 5 height 7
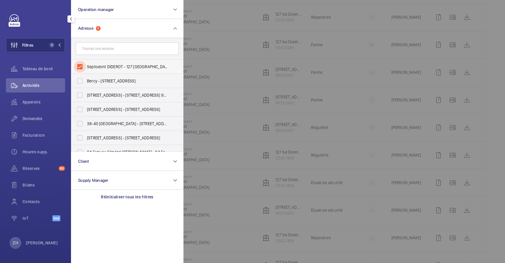
click at [78, 65] on input "Septodont DIDEROT - 127 Bd Diderot, PARIS 75012" at bounding box center [80, 67] width 12 height 12
checkbox input "false"
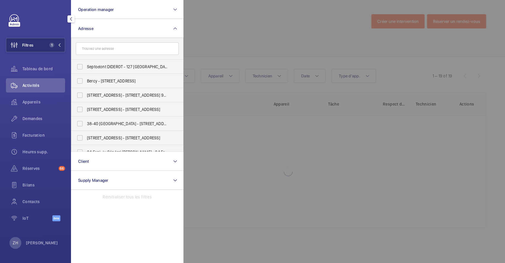
click at [199, 43] on div at bounding box center [436, 131] width 505 height 263
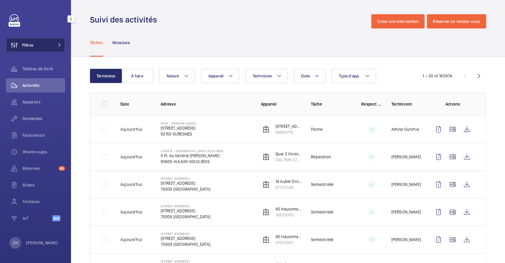
click at [49, 44] on button "Filtres" at bounding box center [35, 45] width 59 height 14
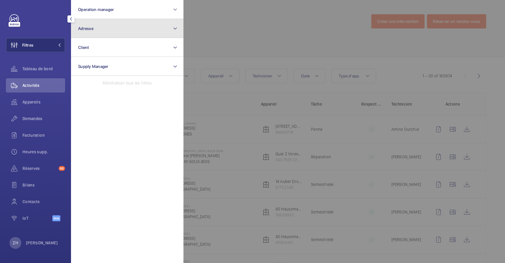
click at [174, 26] on mat-icon at bounding box center [175, 28] width 5 height 7
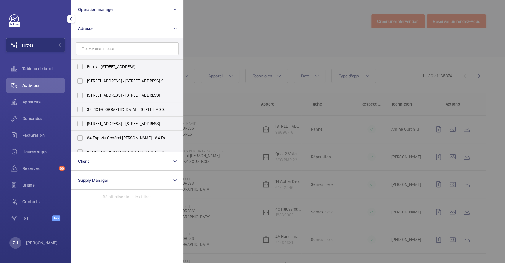
click at [128, 50] on input "text" at bounding box center [127, 48] width 103 height 12
type input "SEPTODONT"
click at [82, 95] on input "Septodont - 58 Rue du Pont de Créteil, SAINT-MAUR-DES-FOSSÉS 94100" at bounding box center [80, 95] width 12 height 12
checkbox input "true"
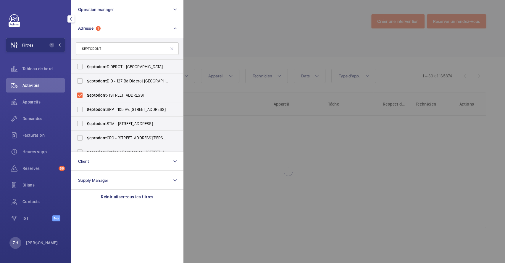
click at [234, 37] on div at bounding box center [436, 131] width 505 height 263
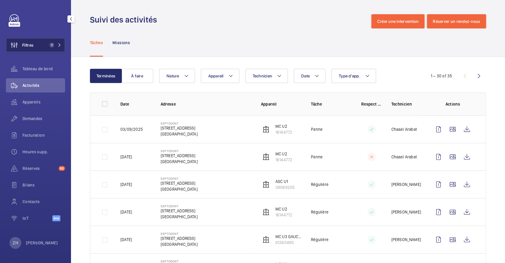
click at [44, 44] on button "Filtres 1" at bounding box center [35, 45] width 59 height 14
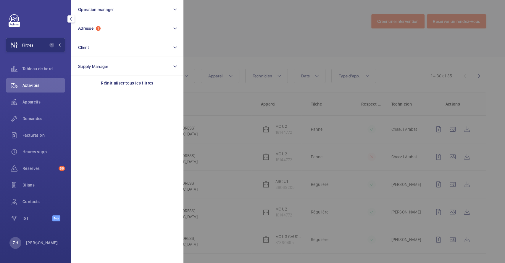
click at [205, 27] on div at bounding box center [436, 131] width 505 height 263
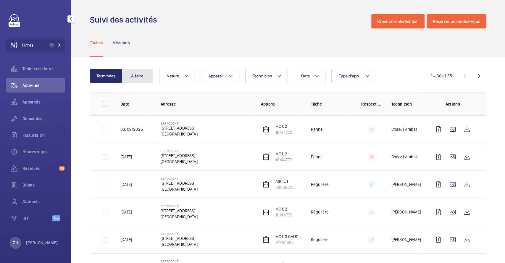
click at [142, 78] on button "À faire" at bounding box center [137, 76] width 32 height 14
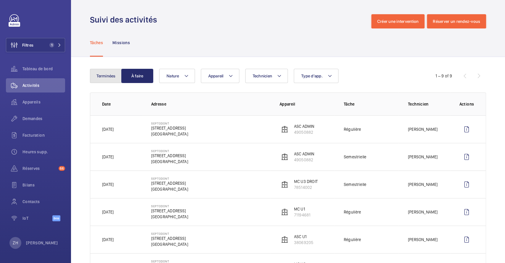
click at [98, 72] on button "Terminées" at bounding box center [106, 76] width 32 height 14
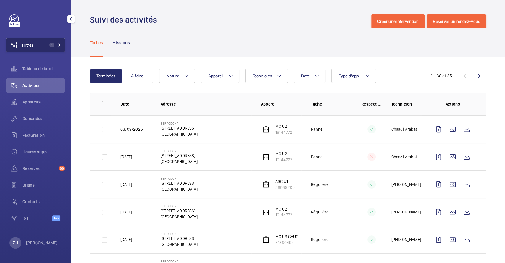
click at [31, 45] on span "Filtres" at bounding box center [27, 45] width 11 height 6
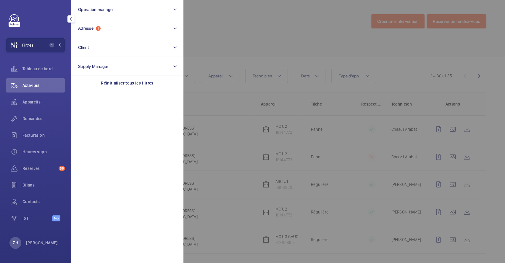
drag, startPoint x: 218, startPoint y: 26, endPoint x: 170, endPoint y: 38, distance: 49.4
click at [218, 26] on div at bounding box center [436, 131] width 505 height 263
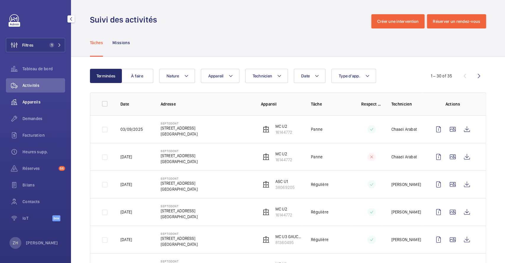
click at [32, 99] on span "Appareils" at bounding box center [44, 102] width 43 height 6
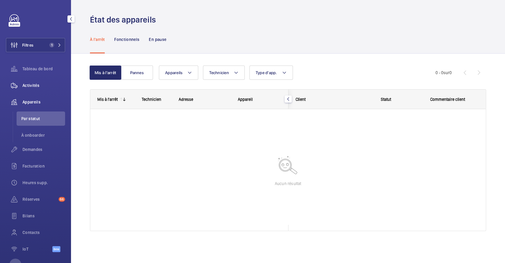
click at [35, 82] on span "Activités" at bounding box center [44, 85] width 43 height 6
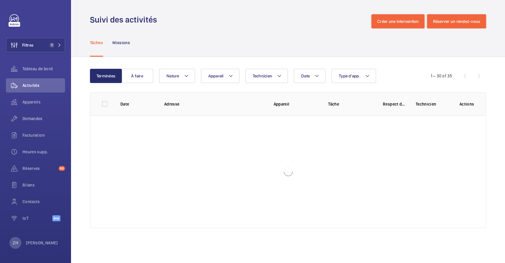
click at [229, 48] on div "Tâches Missions" at bounding box center [288, 42] width 396 height 28
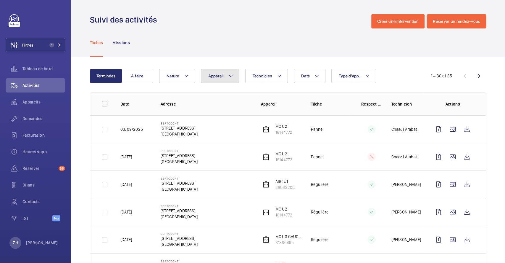
click at [232, 77] on mat-icon at bounding box center [231, 75] width 5 height 7
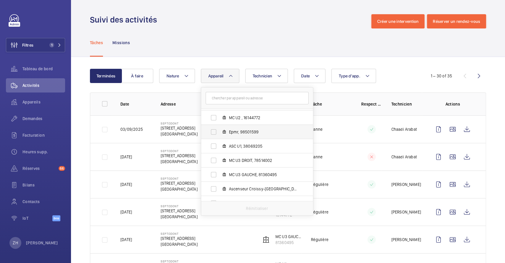
scroll to position [39, 0]
click at [266, 21] on div "Suivi des activités Créer une intervention Réserver un rendez-vous" at bounding box center [288, 21] width 396 height 14
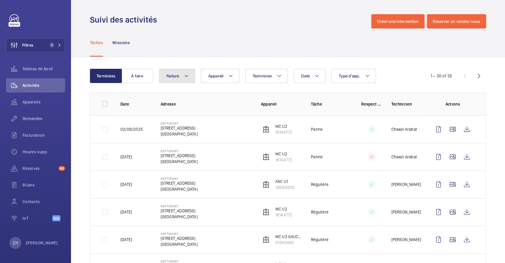
click at [188, 74] on mat-icon at bounding box center [186, 75] width 5 height 7
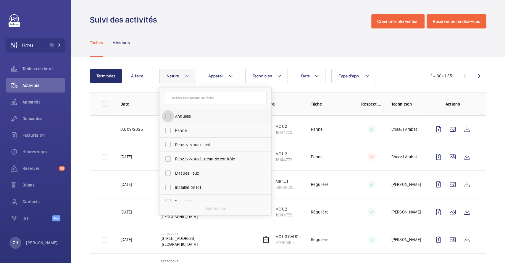
click at [169, 116] on input "Annuelle" at bounding box center [168, 116] width 12 height 12
checkbox input "true"
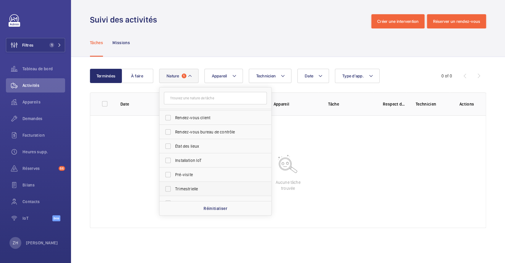
scroll to position [39, 0]
click at [170, 176] on input "Trimestrielle" at bounding box center [168, 176] width 12 height 12
drag, startPoint x: 167, startPoint y: 176, endPoint x: 200, endPoint y: 160, distance: 36.7
click at [167, 175] on input "Trimestrielle" at bounding box center [168, 176] width 12 height 12
checkbox input "false"
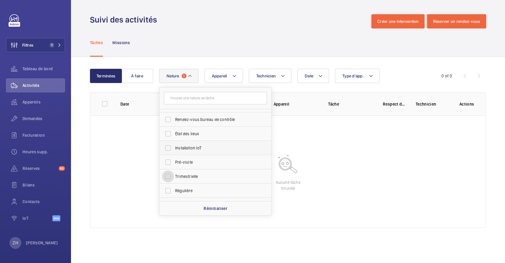
scroll to position [79, 0]
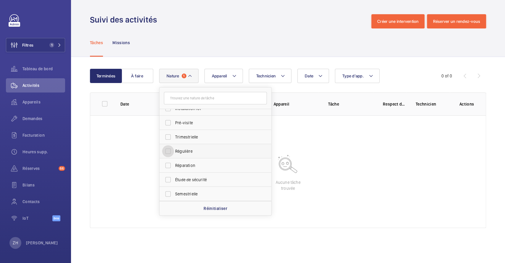
click at [168, 150] on input "Régulière" at bounding box center [168, 151] width 12 height 12
checkbox input "true"
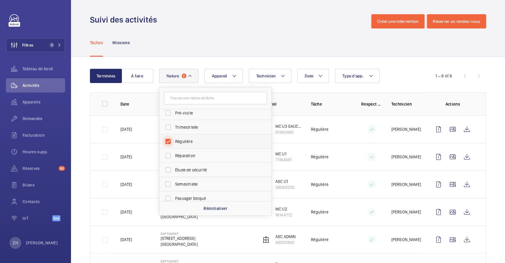
scroll to position [93, 0]
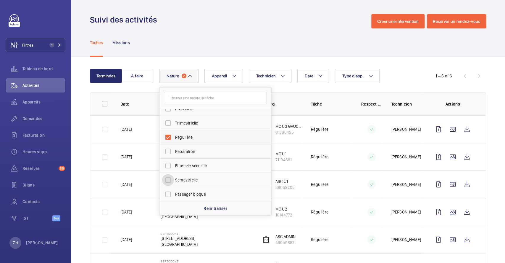
drag, startPoint x: 171, startPoint y: 180, endPoint x: 199, endPoint y: 134, distance: 54.1
click at [171, 180] on input "Semestrielle" at bounding box center [168, 180] width 12 height 12
checkbox input "true"
click at [252, 30] on div "Tâches Missions" at bounding box center [288, 42] width 396 height 28
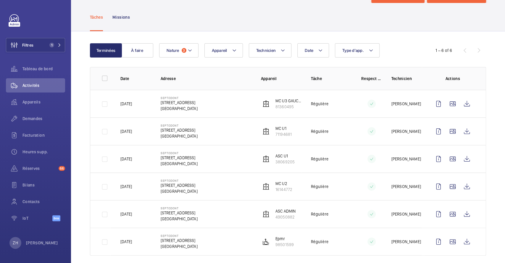
scroll to position [33, 0]
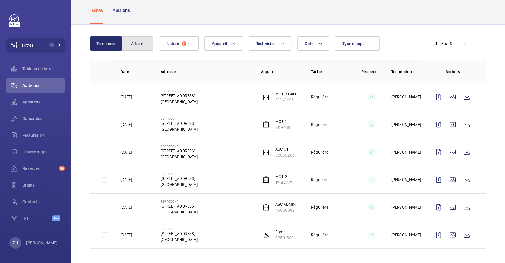
click at [138, 45] on button "À faire" at bounding box center [137, 43] width 32 height 14
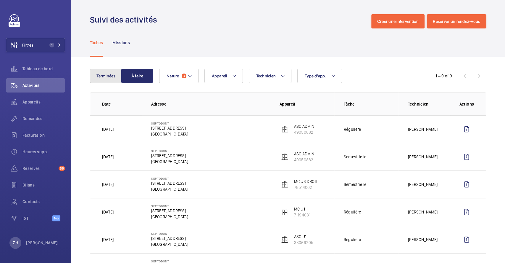
click at [106, 75] on button "Terminées" at bounding box center [106, 76] width 32 height 14
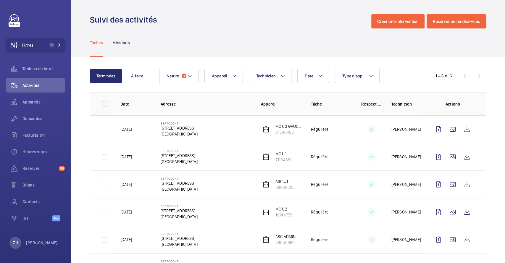
scroll to position [33, 0]
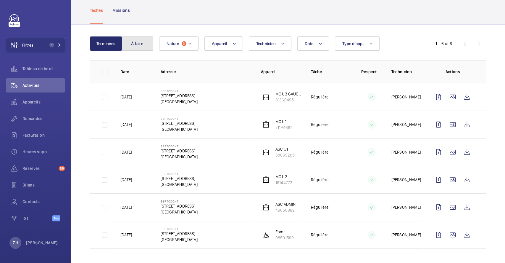
click at [137, 45] on button "À faire" at bounding box center [137, 43] width 32 height 14
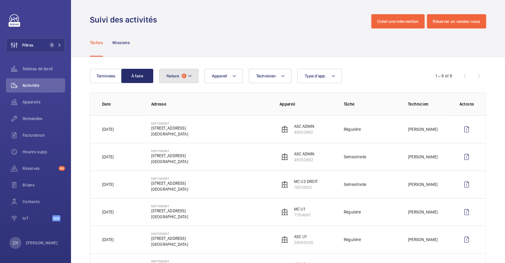
click at [193, 76] on button "Nature 3" at bounding box center [178, 76] width 39 height 14
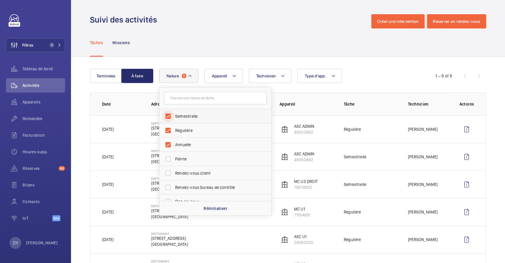
click at [168, 115] on input "Semestrielle" at bounding box center [168, 116] width 12 height 12
checkbox input "false"
click at [167, 127] on input "Régulière" at bounding box center [168, 130] width 12 height 12
checkbox input "false"
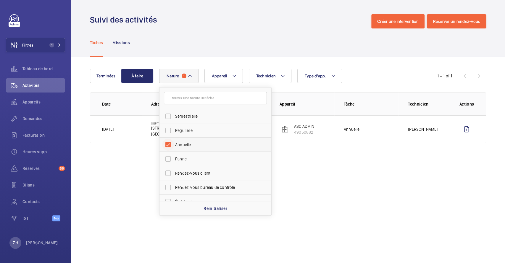
click at [170, 150] on div "Annuelle" at bounding box center [168, 145] width 12 height 12
click at [197, 31] on div "Tâches Missions" at bounding box center [288, 42] width 396 height 28
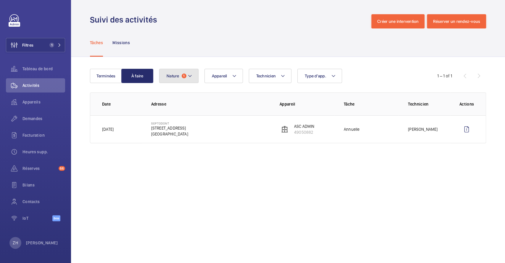
click at [192, 75] on button "Nature 1" at bounding box center [178, 76] width 39 height 14
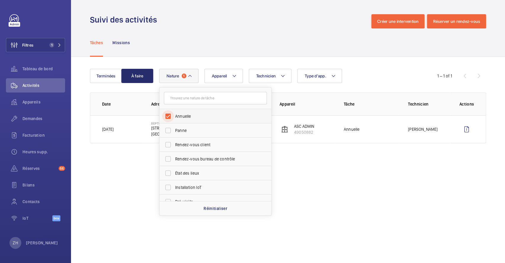
click at [165, 115] on input "Annuelle" at bounding box center [168, 116] width 12 height 12
checkbox input "false"
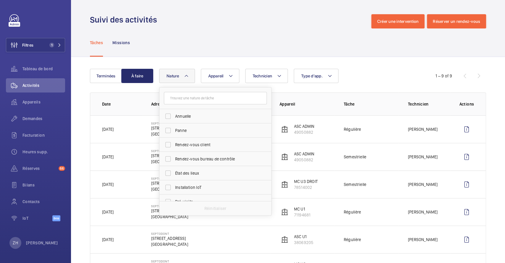
click at [196, 39] on div "Tâches Missions" at bounding box center [288, 42] width 396 height 28
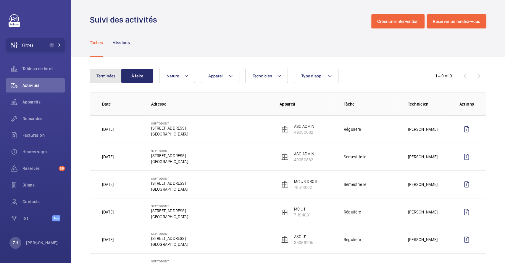
click at [95, 72] on button "Terminées" at bounding box center [106, 76] width 32 height 14
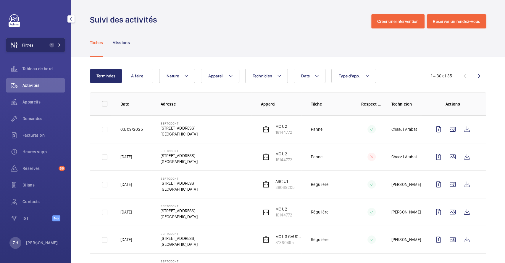
drag, startPoint x: 40, startPoint y: 44, endPoint x: 47, endPoint y: 44, distance: 6.8
click at [40, 44] on button "Filtres 1" at bounding box center [35, 45] width 59 height 14
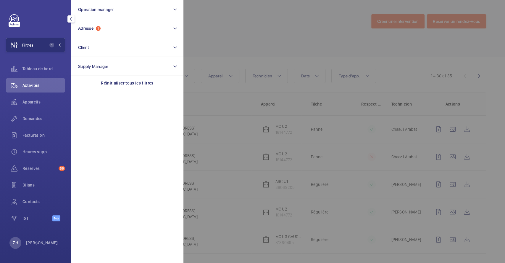
click at [244, 30] on div at bounding box center [436, 131] width 505 height 263
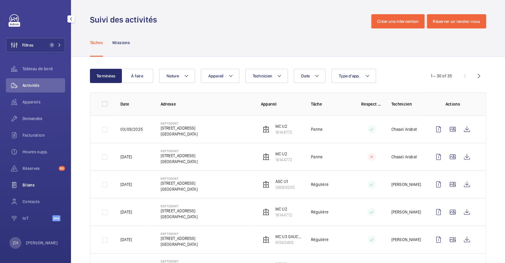
click at [31, 199] on span "Contacts" at bounding box center [44, 201] width 43 height 6
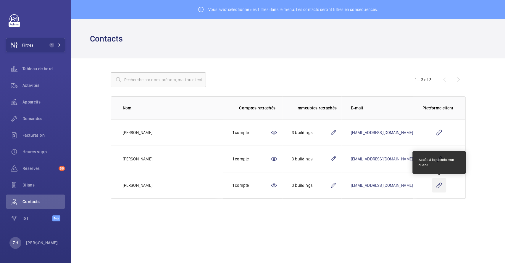
click at [440, 184] on wm-front-icon-button at bounding box center [439, 185] width 14 height 14
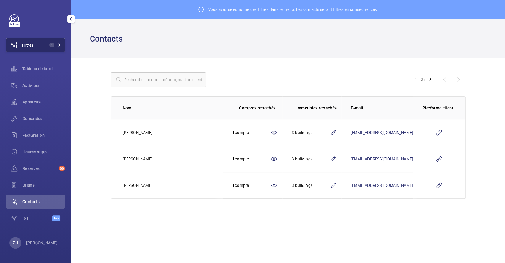
click at [33, 44] on span "Filtres" at bounding box center [27, 45] width 11 height 6
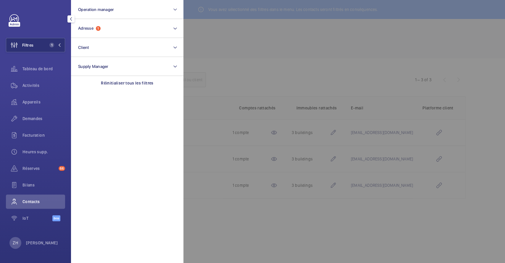
drag, startPoint x: 249, startPoint y: 40, endPoint x: 241, endPoint y: 46, distance: 10.4
click at [250, 40] on div at bounding box center [436, 131] width 505 height 263
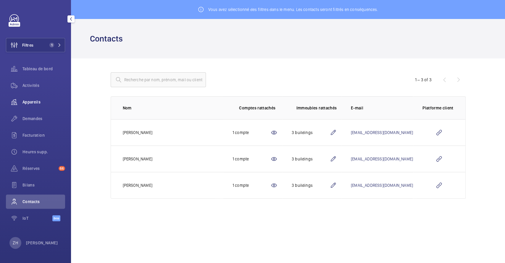
click at [33, 101] on span "Appareils" at bounding box center [44, 102] width 43 height 6
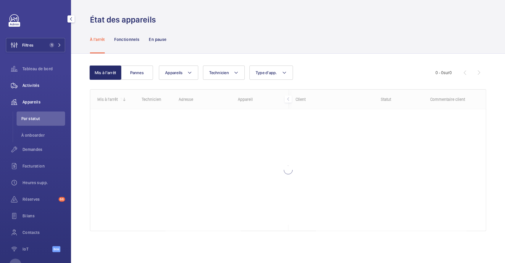
click at [36, 84] on span "Activités" at bounding box center [44, 85] width 43 height 6
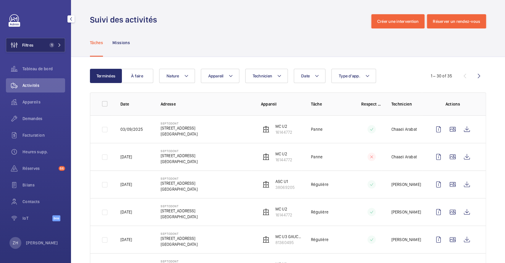
click at [37, 46] on button "Filtres 1" at bounding box center [35, 45] width 59 height 14
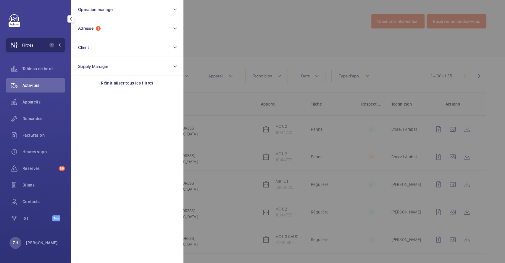
click at [40, 44] on button "Filtres 1" at bounding box center [35, 45] width 59 height 14
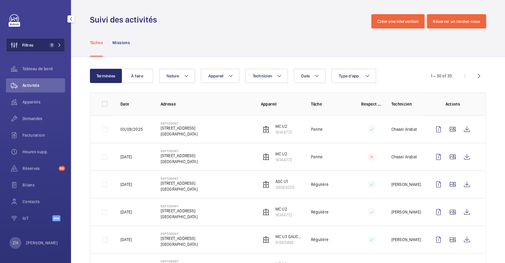
click at [43, 46] on button "Filtres 1" at bounding box center [35, 45] width 59 height 14
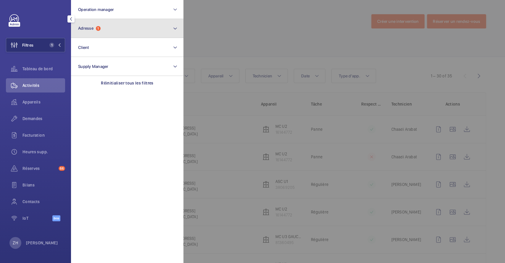
click at [106, 29] on button "Adresse 1" at bounding box center [127, 28] width 113 height 19
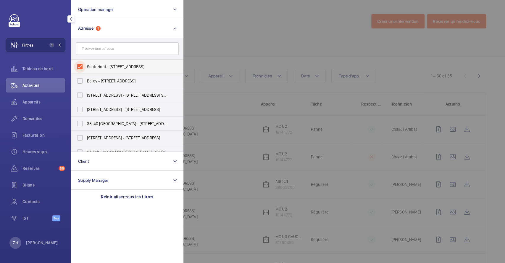
click at [80, 65] on input "Septodont - 58 Rue du Pont de Créteil, SAINT-MAUR-DES-FOSSÉS 94100" at bounding box center [80, 67] width 12 height 12
checkbox input "false"
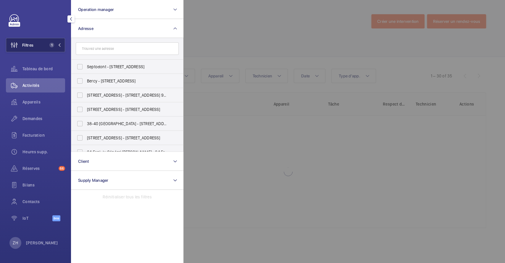
click at [33, 47] on span "Filtres" at bounding box center [27, 45] width 11 height 6
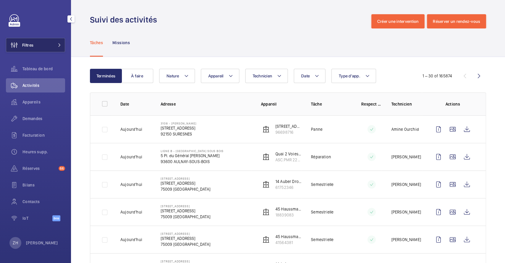
click at [27, 44] on span "Filtres" at bounding box center [27, 45] width 11 height 6
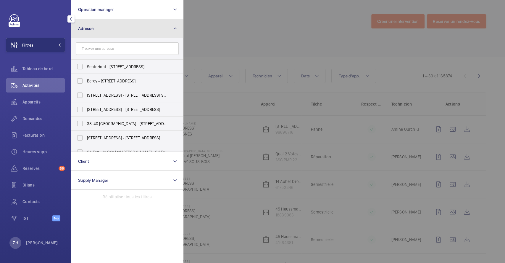
click at [86, 28] on span "Adresse" at bounding box center [85, 28] width 15 height 5
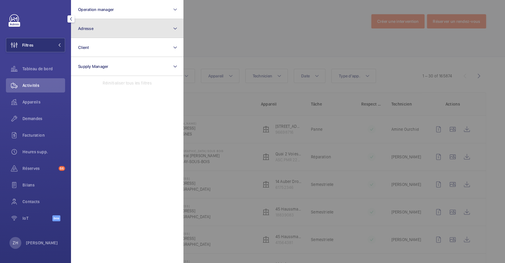
click at [106, 29] on button "Adresse" at bounding box center [127, 28] width 113 height 19
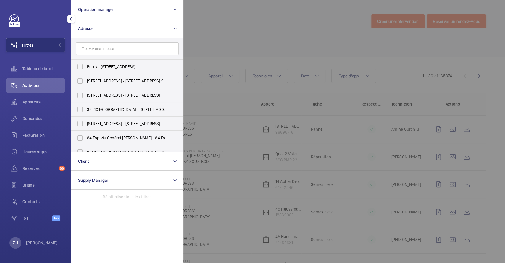
click at [107, 49] on input "text" at bounding box center [127, 48] width 103 height 12
type input "SEPTODONT"
click at [81, 66] on input "Septodont DIDEROT - 127 Bd Diderot, PARIS 75012" at bounding box center [80, 67] width 12 height 12
checkbox input "true"
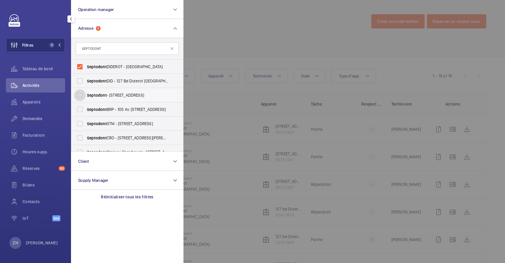
click at [80, 96] on input "Septodont - 58 Rue du Pont de Créteil, SAINT-MAUR-DES-FOSSÉS 94100" at bounding box center [80, 95] width 12 height 12
checkbox input "true"
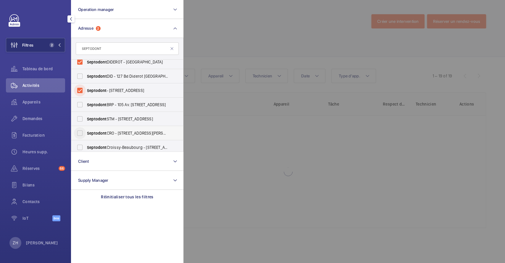
scroll to position [7, 0]
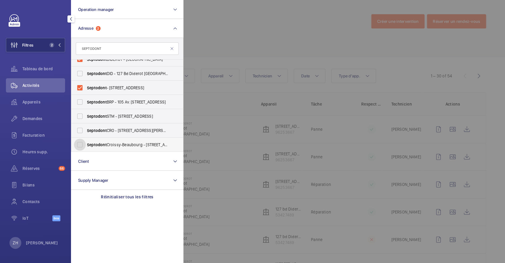
click at [82, 145] on input "Septodont Croissy-Beaubourg - 4 Rue Ambroise Croizat, CROISSY-BEAUBOURG 77183" at bounding box center [80, 145] width 12 height 12
checkbox input "true"
click at [226, 27] on div at bounding box center [436, 131] width 505 height 263
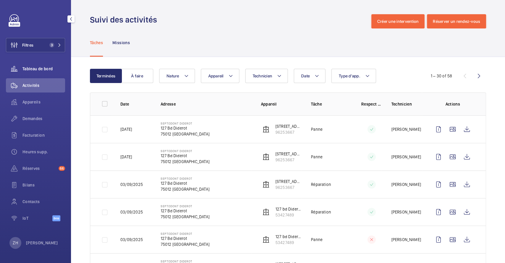
click at [33, 65] on div "Tableau de bord" at bounding box center [35, 69] width 59 height 14
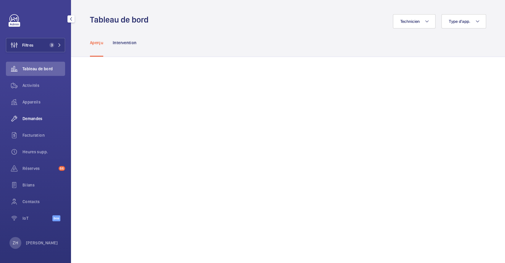
click at [33, 119] on span "Demandes" at bounding box center [44, 118] width 43 height 6
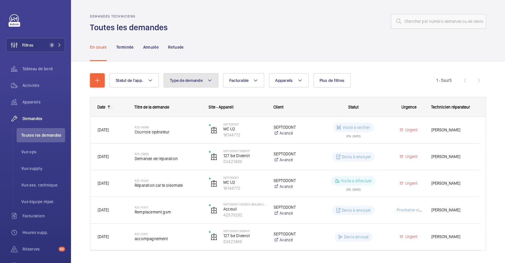
click at [211, 82] on mat-icon at bounding box center [210, 80] width 5 height 7
click at [148, 85] on button "Statut de l'app." at bounding box center [134, 80] width 49 height 14
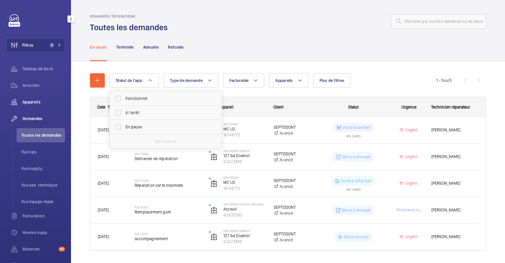
click at [29, 101] on span "Appareils" at bounding box center [44, 102] width 43 height 6
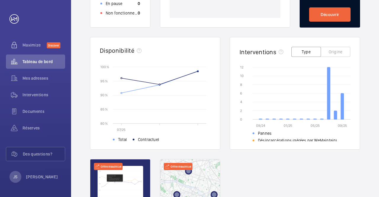
scroll to position [178, 0]
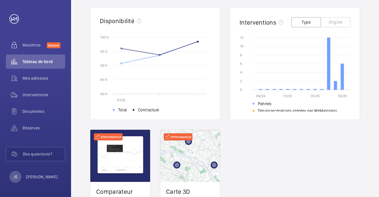
click at [321, 106] on ul "Pannes Désincarcérations (gérées par WeMaintain)" at bounding box center [302, 106] width 98 height 14
click at [342, 25] on button "Origine" at bounding box center [336, 22] width 30 height 10
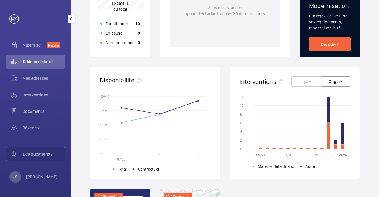
scroll to position [0, 0]
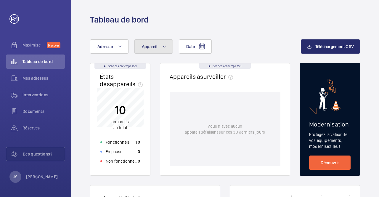
click at [149, 45] on span "Appareil" at bounding box center [149, 46] width 15 height 5
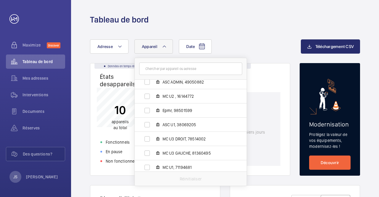
scroll to position [4, 0]
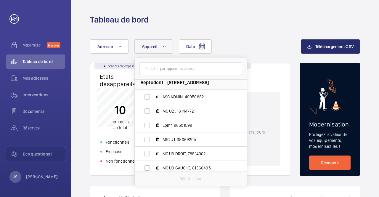
click at [243, 15] on div "Tableau de bord" at bounding box center [225, 19] width 270 height 11
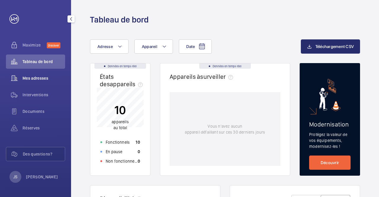
click at [34, 78] on span "Mes adresses" at bounding box center [44, 78] width 43 height 6
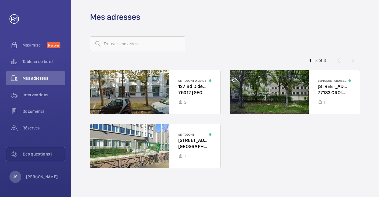
scroll to position [4, 0]
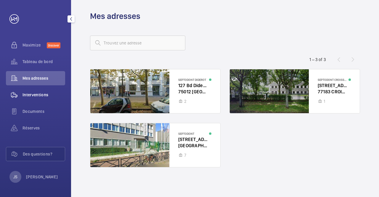
click at [34, 94] on span "Interventions" at bounding box center [44, 95] width 43 height 6
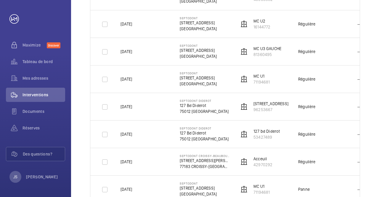
scroll to position [507, 0]
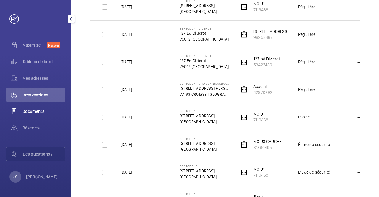
click at [37, 109] on span "Documents" at bounding box center [44, 111] width 43 height 6
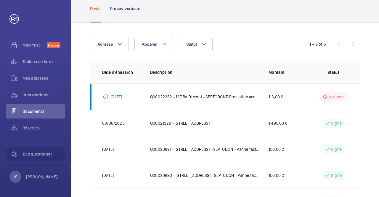
scroll to position [62, 0]
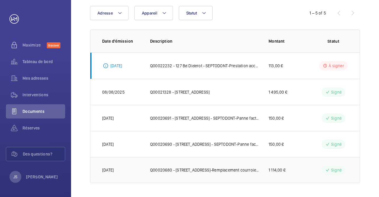
click at [243, 168] on p "Q00020680 - 58 Rue du Pont de Créteil - SEPTODONT-Remplacement courroie operate…" at bounding box center [204, 170] width 109 height 6
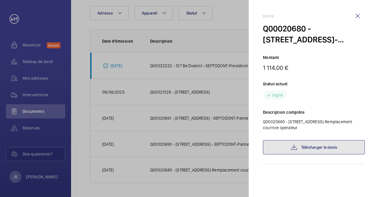
click at [317, 148] on link "Télécharger le devis" at bounding box center [314, 147] width 102 height 14
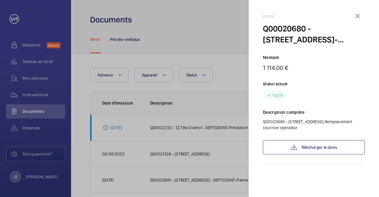
scroll to position [62, 0]
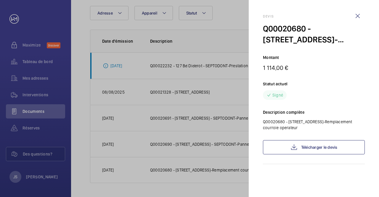
click at [234, 42] on div at bounding box center [189, 98] width 379 height 197
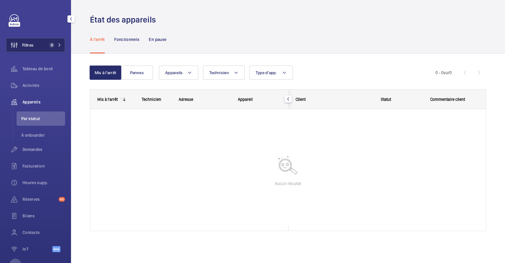
click at [37, 44] on button "Filtres 3" at bounding box center [35, 45] width 59 height 14
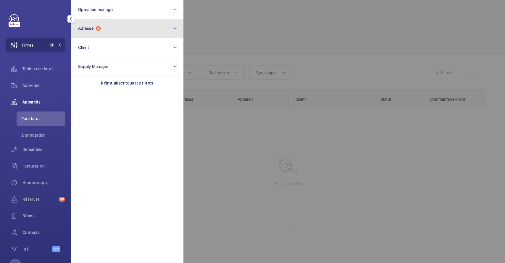
click at [122, 30] on button "Adresse 3" at bounding box center [127, 28] width 113 height 19
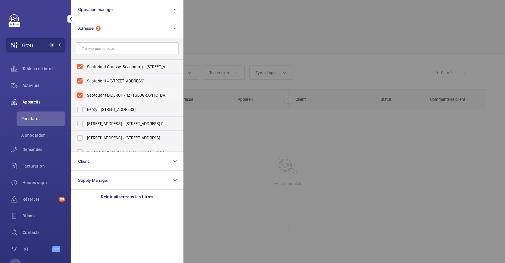
click at [78, 92] on input "Septodont DIDEROT - 127 Bd Diderot, PARIS 75012" at bounding box center [80, 95] width 12 height 12
checkbox input "false"
click at [78, 61] on input "Septodont Croissy-Beaubourg - 4 Rue Ambroise Croizat, CROISSY-BEAUBOURG 77183" at bounding box center [80, 67] width 12 height 12
checkbox input "false"
click at [217, 25] on div at bounding box center [436, 131] width 505 height 263
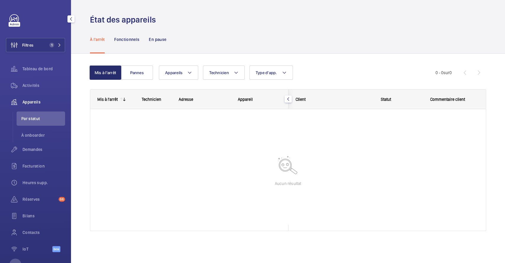
click at [319, 37] on div "À l'arrêt Fonctionnels En pause" at bounding box center [288, 39] width 396 height 28
click at [38, 85] on span "Activités" at bounding box center [44, 85] width 43 height 6
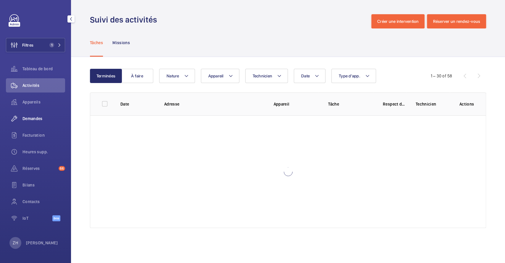
click at [38, 118] on span "Demandes" at bounding box center [44, 118] width 43 height 6
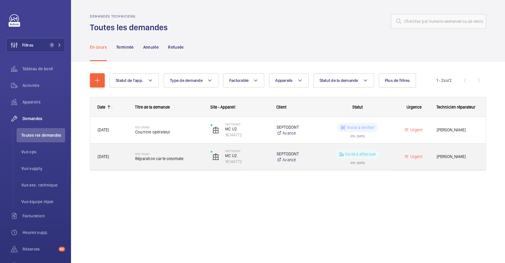
click at [196, 146] on div "R25-10243 Réparation carte oleomate" at bounding box center [165, 156] width 75 height 27
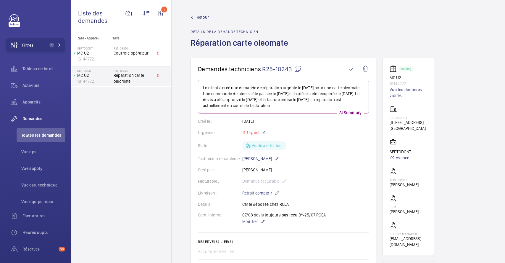
click at [198, 17] on span "Retour" at bounding box center [203, 17] width 12 height 6
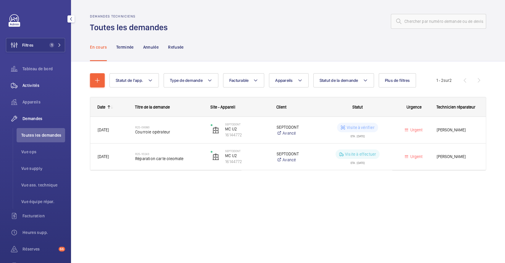
click at [34, 86] on span "Activités" at bounding box center [44, 85] width 43 height 6
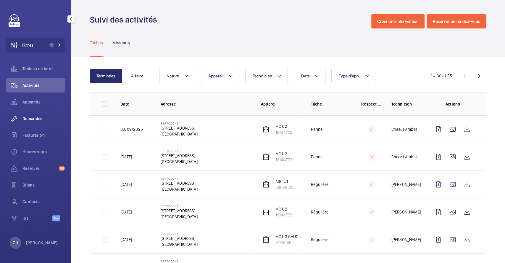
click at [24, 118] on span "Demandes" at bounding box center [44, 118] width 43 height 6
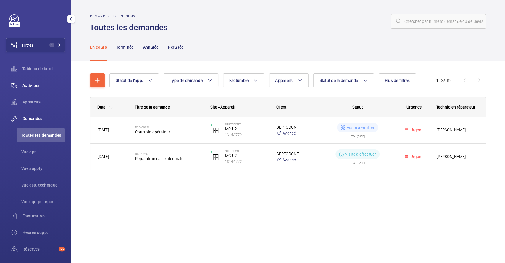
click at [30, 83] on span "Activités" at bounding box center [44, 85] width 43 height 6
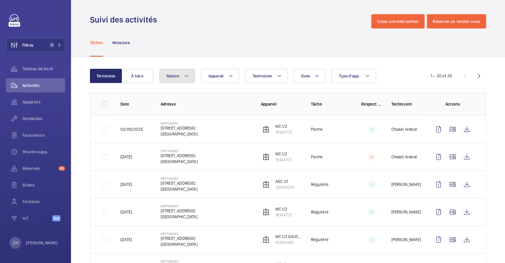
click at [185, 77] on mat-icon at bounding box center [186, 75] width 5 height 7
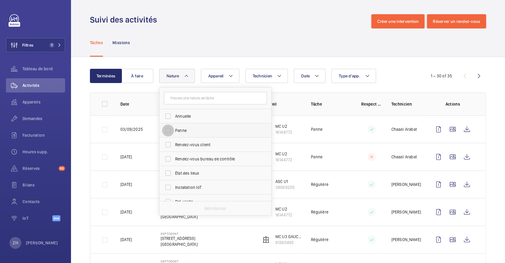
click at [168, 131] on input "Panne" at bounding box center [168, 130] width 12 height 12
checkbox input "true"
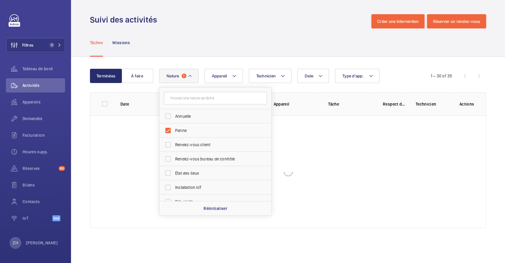
click at [230, 38] on div "Tâches Missions" at bounding box center [288, 42] width 396 height 28
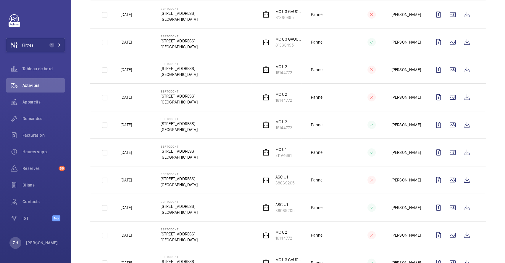
scroll to position [226, 0]
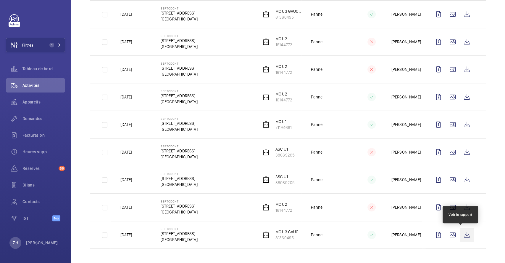
click at [462, 233] on wm-front-icon-button at bounding box center [467, 234] width 14 height 14
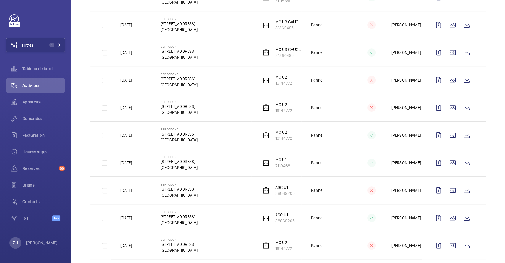
scroll to position [147, 0]
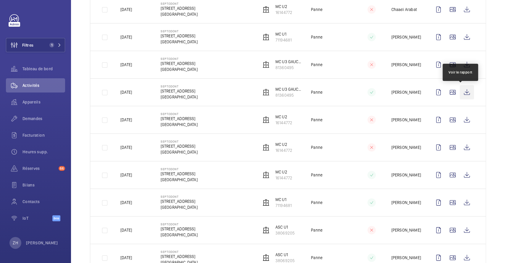
click at [460, 91] on wm-front-icon-button at bounding box center [467, 92] width 14 height 14
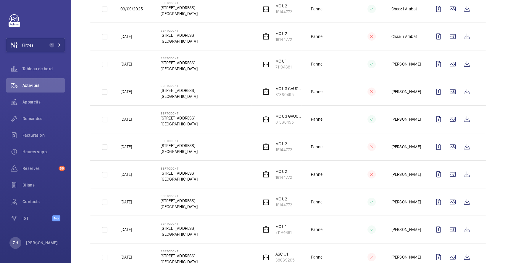
scroll to position [108, 0]
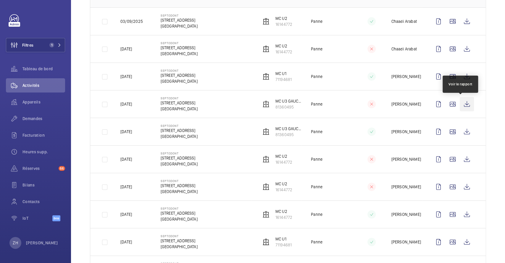
click at [462, 103] on wm-front-icon-button at bounding box center [467, 104] width 14 height 14
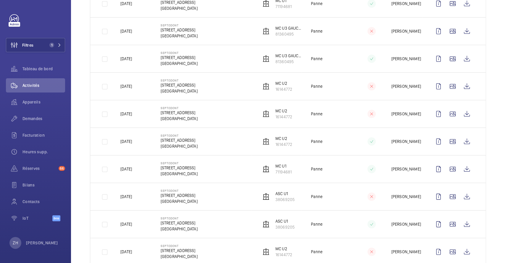
scroll to position [226, 0]
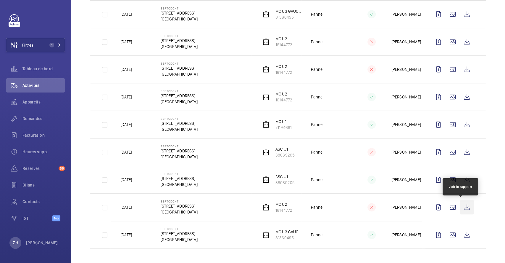
click at [462, 208] on wm-front-icon-button at bounding box center [467, 207] width 14 height 14
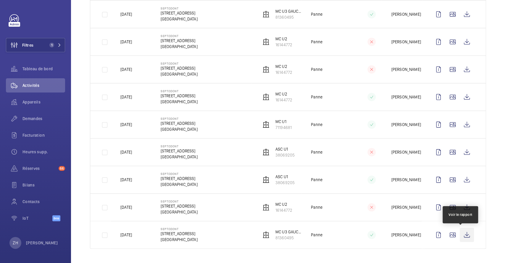
click at [463, 229] on wm-front-icon-button at bounding box center [467, 234] width 14 height 14
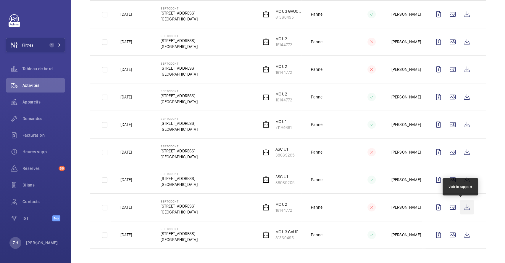
click at [462, 207] on wm-front-icon-button at bounding box center [467, 207] width 14 height 14
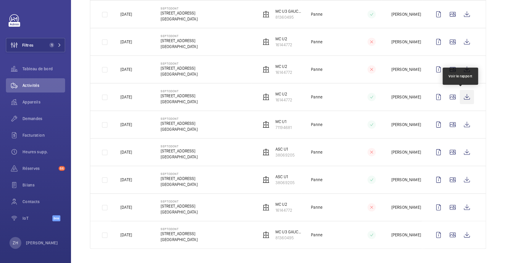
click at [462, 94] on wm-front-icon-button at bounding box center [467, 97] width 14 height 14
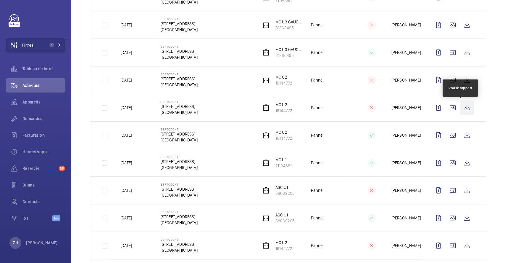
click at [462, 107] on wm-front-icon-button at bounding box center [467, 107] width 14 height 14
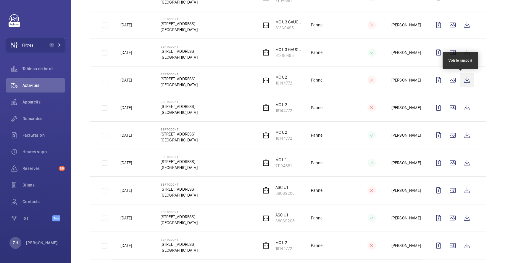
click at [463, 80] on wm-front-icon-button at bounding box center [467, 80] width 14 height 14
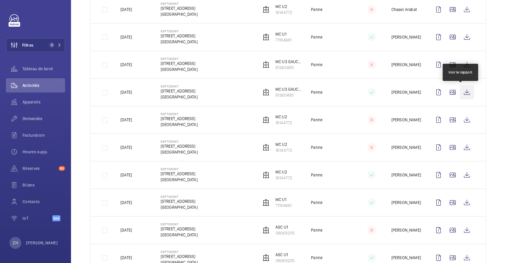
click at [460, 93] on wm-front-icon-button at bounding box center [467, 92] width 14 height 14
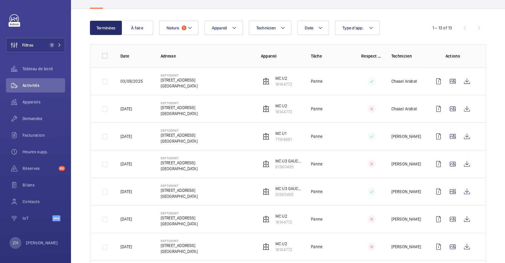
scroll to position [29, 0]
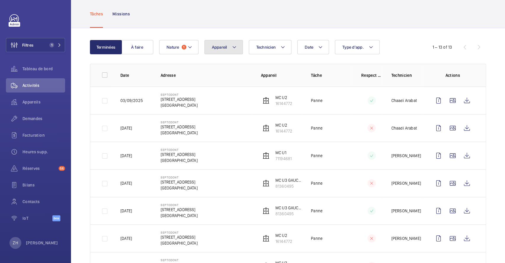
click at [239, 47] on button "Appareil" at bounding box center [224, 47] width 38 height 14
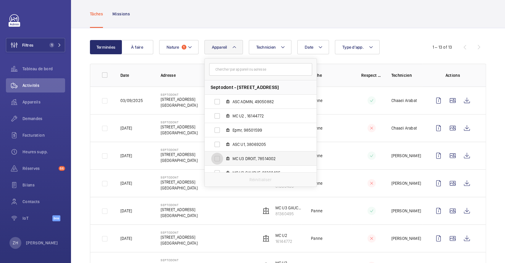
click at [216, 160] on input "MC U3 DROIT, 78514002" at bounding box center [217, 158] width 12 height 12
checkbox input "true"
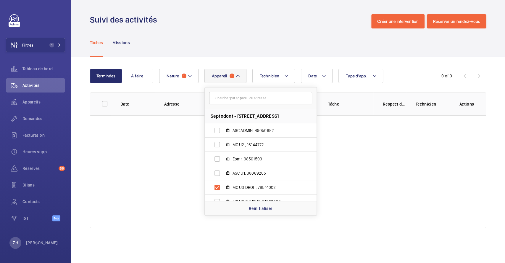
click at [291, 18] on div "Suivi des activités Créer une intervention Réserver un rendez-vous" at bounding box center [288, 21] width 396 height 14
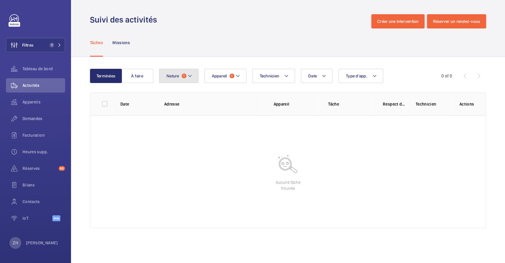
click at [191, 77] on mat-icon at bounding box center [190, 75] width 5 height 7
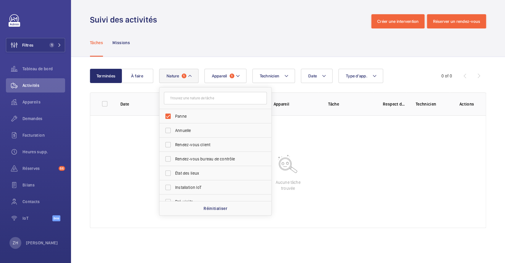
click at [191, 77] on mat-icon at bounding box center [190, 75] width 5 height 7
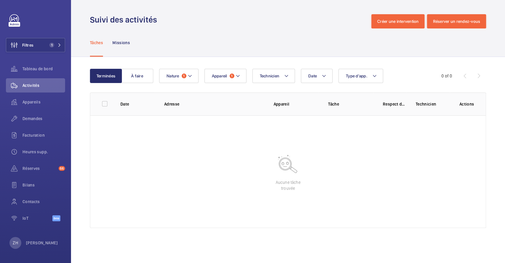
click at [211, 22] on div "Suivi des activités Créer une intervention Réserver un rendez-vous" at bounding box center [288, 21] width 396 height 14
click at [238, 75] on mat-icon at bounding box center [238, 75] width 5 height 7
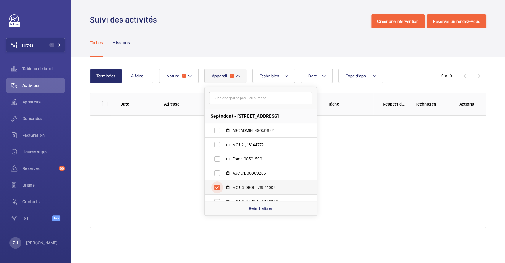
click at [217, 187] on input "MC U3 DROIT, 78514002" at bounding box center [217, 187] width 12 height 12
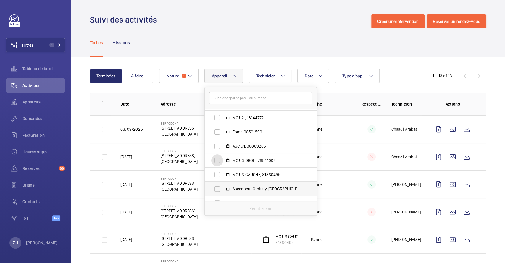
scroll to position [39, 0]
click at [218, 147] on input "MC U3 DROIT, 78514002" at bounding box center [217, 148] width 12 height 12
checkbox input "true"
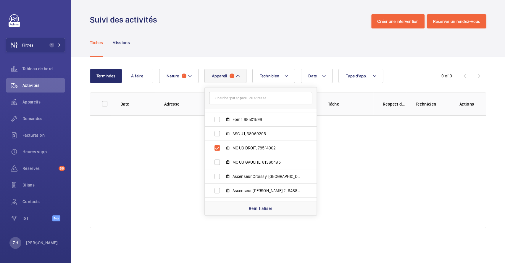
click at [249, 40] on div "Tâches Missions" at bounding box center [288, 42] width 396 height 28
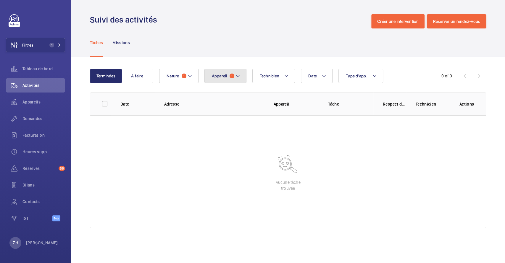
click at [237, 75] on mat-icon at bounding box center [238, 75] width 5 height 7
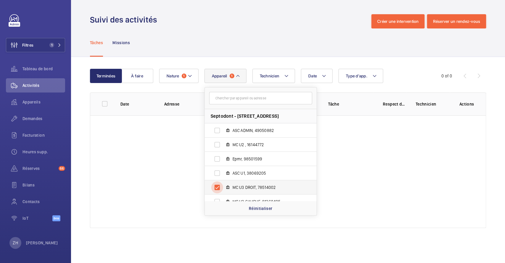
click at [217, 188] on input "MC U3 DROIT, 78514002" at bounding box center [217, 187] width 12 height 12
checkbox input "false"
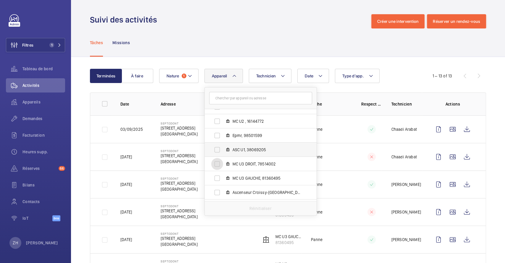
scroll to position [39, 0]
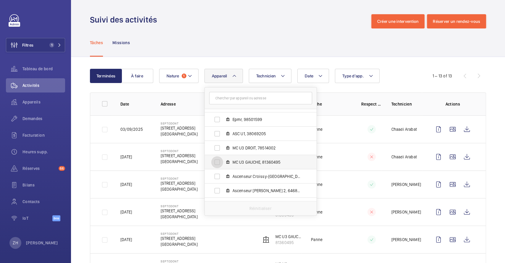
click at [216, 162] on input "MC U3 GAUCHE, 81360495" at bounding box center [217, 162] width 12 height 12
checkbox input "true"
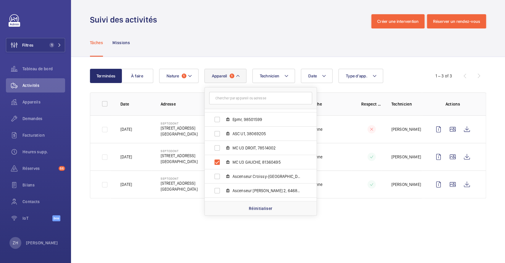
click at [248, 37] on div "Tâches Missions" at bounding box center [288, 42] width 396 height 28
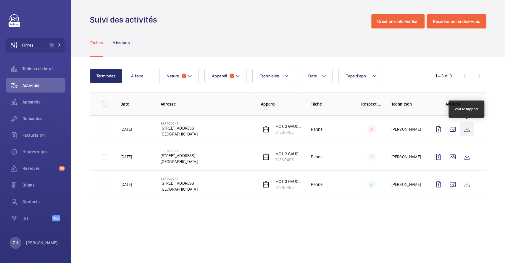
click at [467, 130] on wm-front-icon-button at bounding box center [467, 129] width 14 height 14
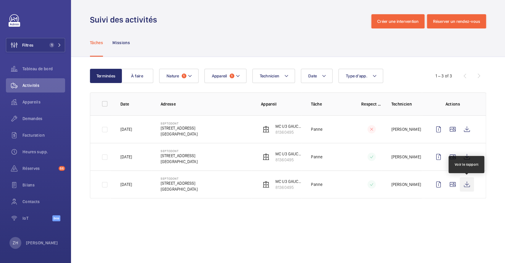
click at [468, 186] on wm-front-icon-button at bounding box center [467, 184] width 14 height 14
click at [240, 77] on mat-icon at bounding box center [238, 75] width 5 height 7
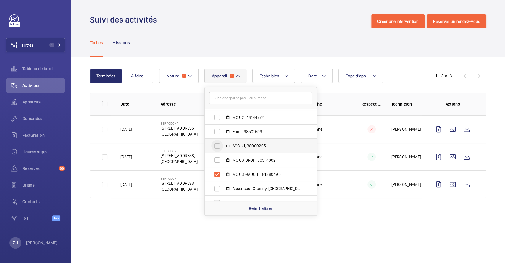
scroll to position [39, 0]
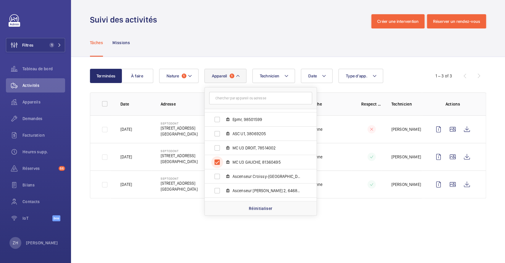
drag, startPoint x: 216, startPoint y: 162, endPoint x: 232, endPoint y: 98, distance: 65.5
click at [216, 161] on input "MC U3 GAUCHE, 81360495" at bounding box center [217, 162] width 12 height 12
checkbox input "false"
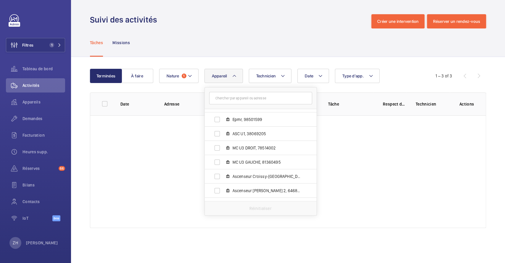
click at [266, 56] on div "Tâches Missions" at bounding box center [288, 42] width 396 height 28
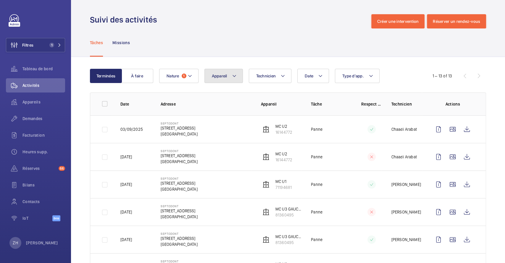
click at [233, 77] on mat-icon at bounding box center [234, 75] width 5 height 7
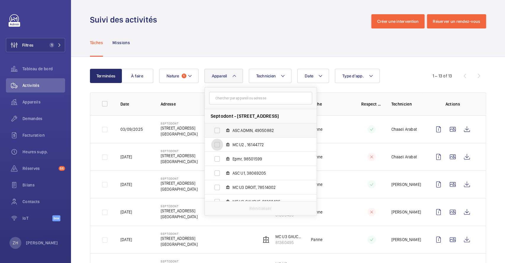
drag, startPoint x: 220, startPoint y: 144, endPoint x: 224, endPoint y: 123, distance: 22.0
click at [220, 144] on input "MC U2 , 16144772" at bounding box center [217, 145] width 12 height 12
checkbox input "true"
click at [270, 50] on div "Tâches Missions" at bounding box center [288, 42] width 396 height 28
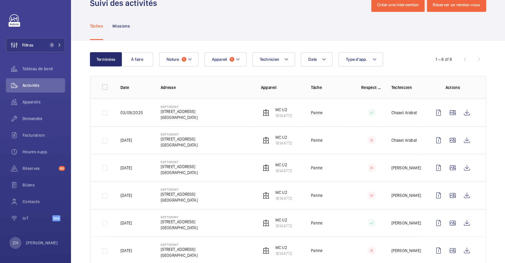
scroll to position [33, 0]
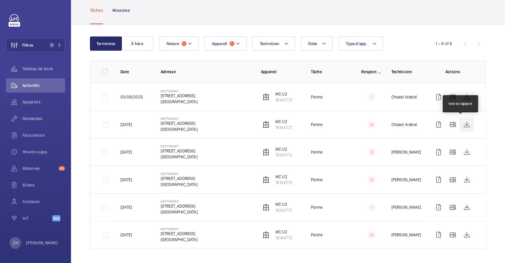
click at [461, 126] on wm-front-icon-button at bounding box center [467, 124] width 14 height 14
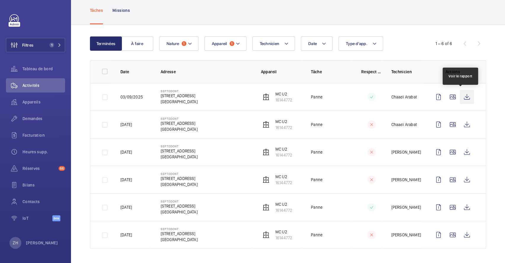
click at [465, 94] on wm-front-icon-button at bounding box center [467, 97] width 14 height 14
click at [242, 41] on button "Appareil 1" at bounding box center [226, 43] width 42 height 14
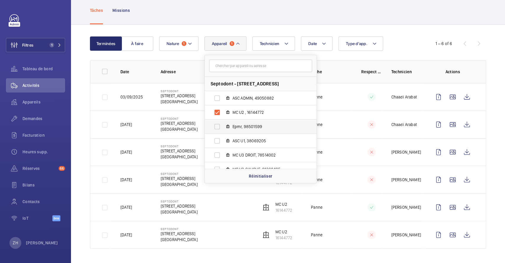
scroll to position [39, 0]
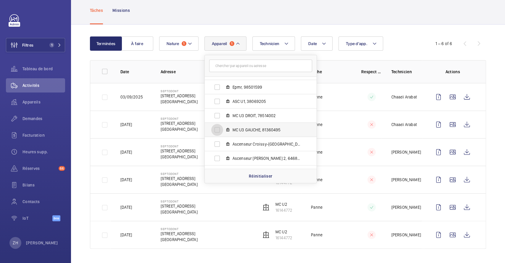
click at [216, 130] on input "MC U3 GAUCHE, 81360495" at bounding box center [217, 130] width 12 height 12
checkbox input "true"
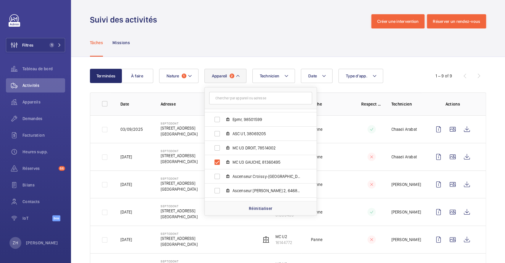
click at [239, 77] on mat-icon at bounding box center [238, 75] width 5 height 7
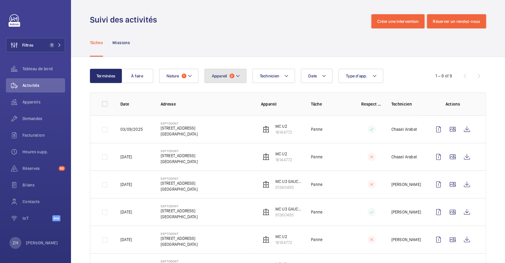
click at [241, 75] on button "Appareil 2" at bounding box center [226, 76] width 42 height 14
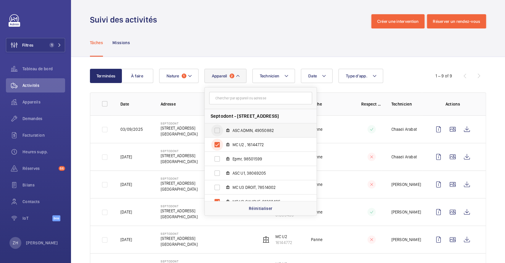
drag, startPoint x: 216, startPoint y: 142, endPoint x: 220, endPoint y: 134, distance: 8.9
click at [216, 143] on input "MC U2 , 16144772" at bounding box center [217, 145] width 12 height 12
checkbox input "false"
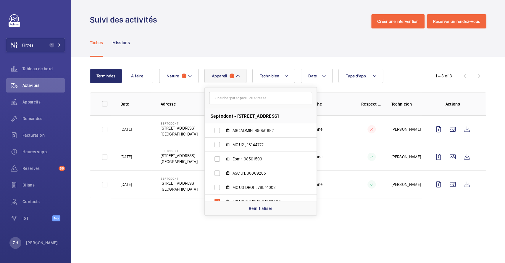
click at [272, 42] on div "Tâches Missions" at bounding box center [288, 42] width 396 height 28
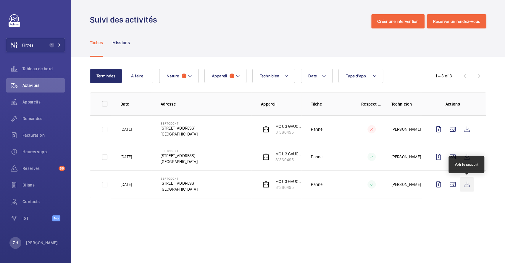
click at [468, 186] on wm-front-icon-button at bounding box center [467, 184] width 14 height 14
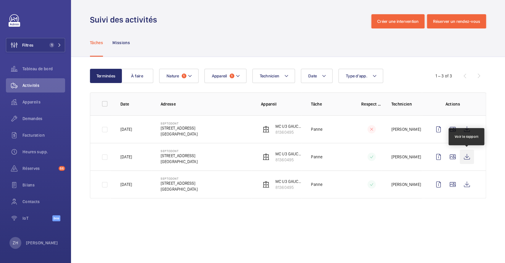
click at [467, 155] on wm-front-icon-button at bounding box center [467, 157] width 14 height 14
click at [193, 78] on button "Nature 1" at bounding box center [178, 76] width 39 height 14
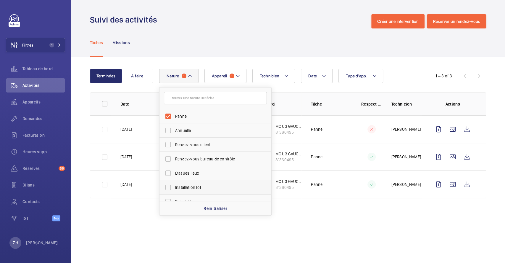
click at [211, 208] on p "Réinitialiser" at bounding box center [216, 208] width 24 height 6
checkbox input "false"
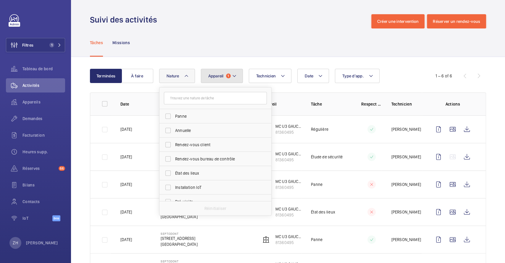
click at [234, 75] on mat-icon at bounding box center [234, 75] width 5 height 7
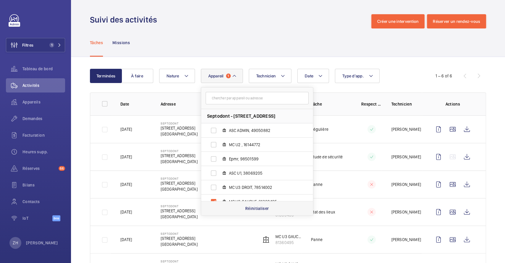
click at [251, 209] on p "Réinitialiser" at bounding box center [257, 208] width 24 height 6
click at [289, 22] on div "Suivi des activités Créer une intervention Réserver un rendez-vous" at bounding box center [288, 21] width 396 height 14
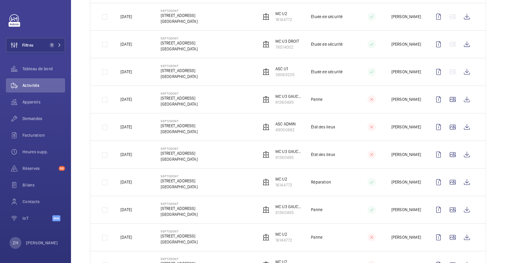
scroll to position [474, 0]
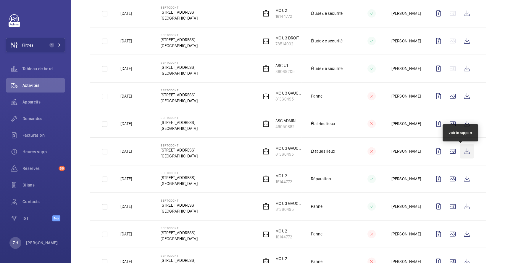
click at [464, 153] on wm-front-icon-button at bounding box center [467, 151] width 14 height 14
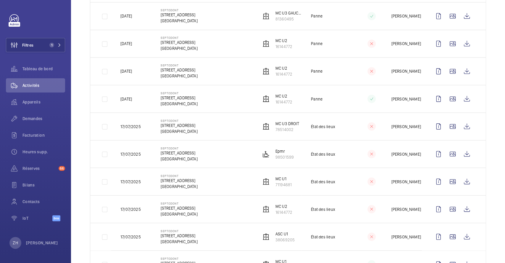
scroll to position [696, 0]
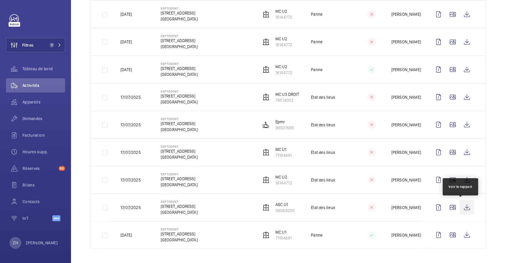
click at [464, 206] on wm-front-icon-button at bounding box center [467, 207] width 14 height 14
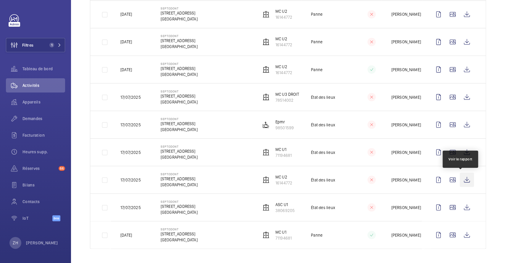
click at [460, 176] on wm-front-icon-button at bounding box center [467, 179] width 14 height 14
click at [279, 149] on p "MC U1" at bounding box center [284, 149] width 16 height 6
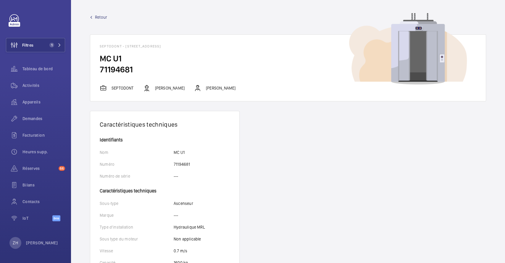
click at [102, 17] on span "Retour" at bounding box center [101, 17] width 12 height 6
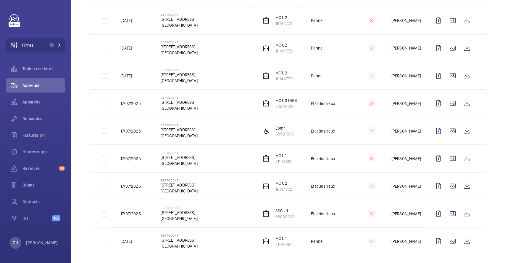
scroll to position [696, 0]
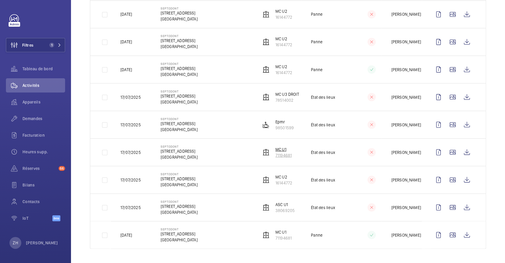
click at [277, 148] on p "MC U1" at bounding box center [284, 149] width 16 height 6
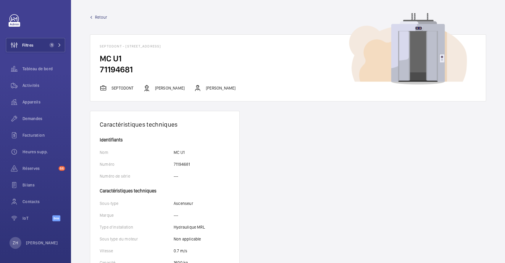
click at [103, 17] on span "Retour" at bounding box center [101, 17] width 12 height 6
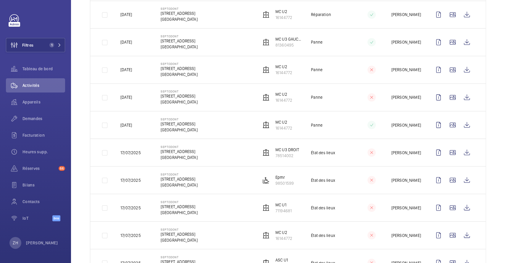
scroll to position [696, 0]
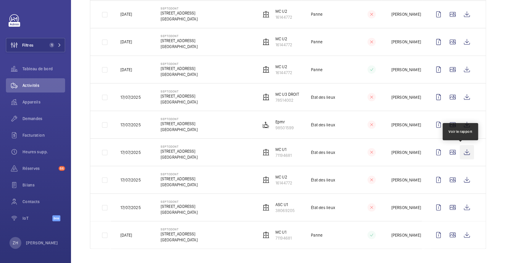
click at [460, 153] on wm-front-icon-button at bounding box center [467, 152] width 14 height 14
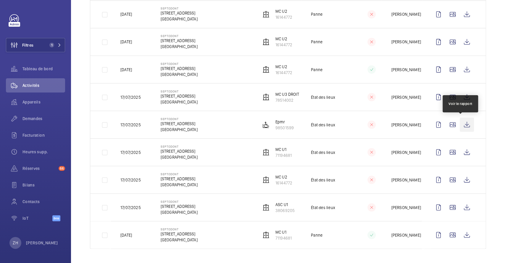
click at [462, 125] on wm-front-icon-button at bounding box center [467, 124] width 14 height 14
click at [285, 99] on p "78514002" at bounding box center [288, 100] width 24 height 6
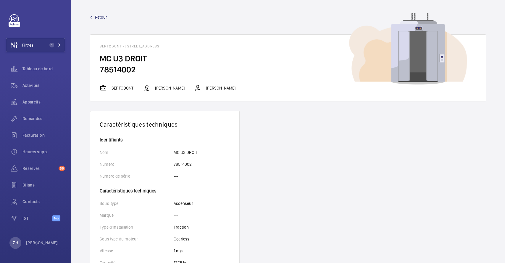
click at [105, 18] on span "Retour" at bounding box center [101, 17] width 12 height 6
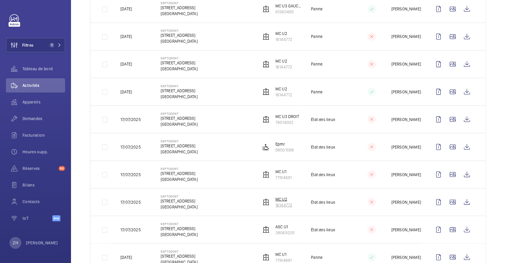
scroll to position [696, 0]
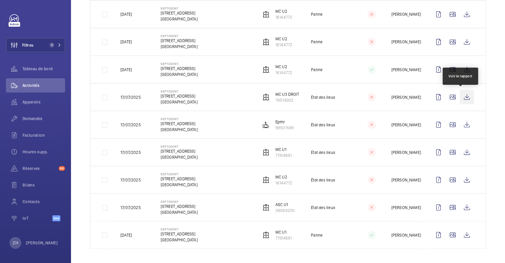
click at [462, 98] on wm-front-icon-button at bounding box center [467, 97] width 14 height 14
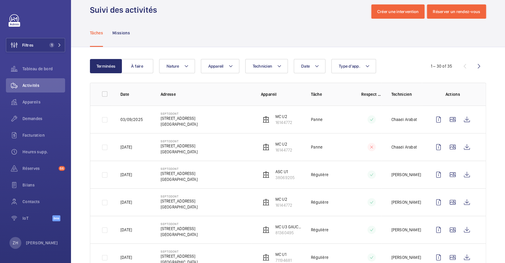
scroll to position [0, 0]
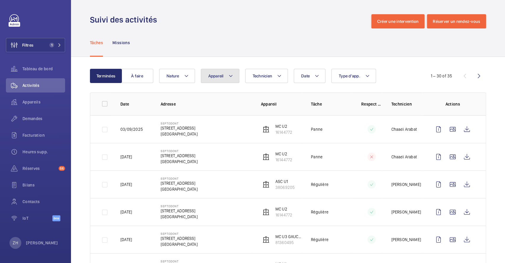
click at [230, 75] on mat-icon at bounding box center [231, 75] width 5 height 7
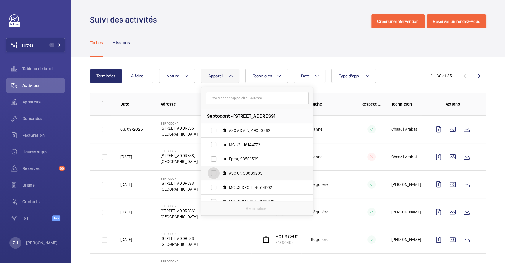
click at [211, 171] on input "ASC U1, 38069205" at bounding box center [214, 173] width 12 height 12
checkbox input "true"
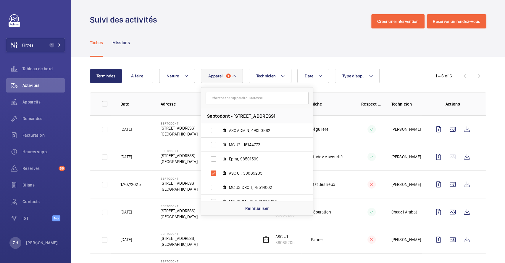
click at [255, 29] on div "Tâches Missions" at bounding box center [288, 42] width 396 height 28
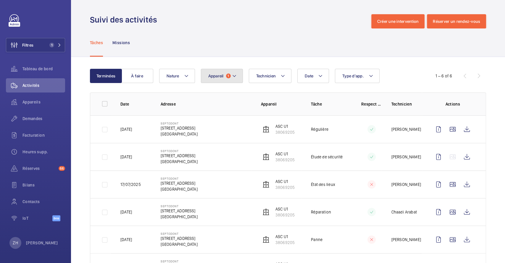
click at [235, 75] on mat-icon at bounding box center [234, 75] width 5 height 7
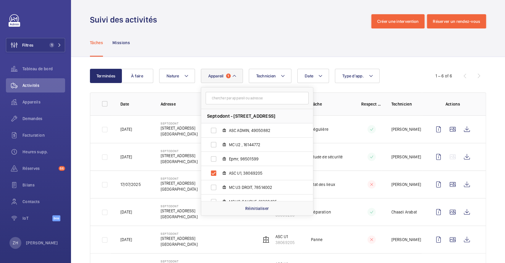
click at [267, 31] on div "Tâches Missions" at bounding box center [288, 42] width 396 height 28
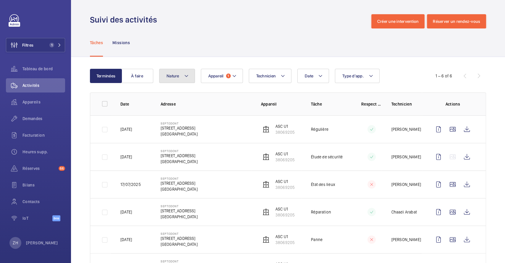
click at [190, 79] on button "Nature" at bounding box center [177, 76] width 36 height 14
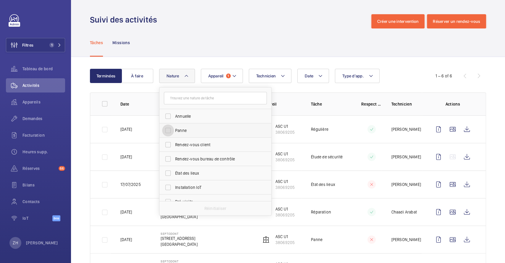
click at [169, 127] on input "Panne" at bounding box center [168, 130] width 12 height 12
checkbox input "true"
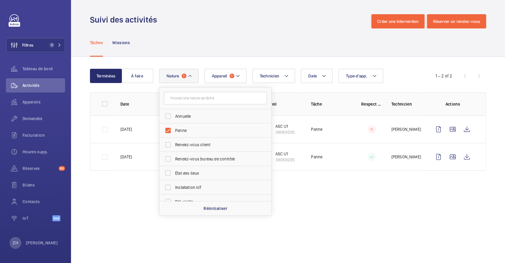
click at [245, 36] on div "Tâches Missions" at bounding box center [288, 42] width 396 height 28
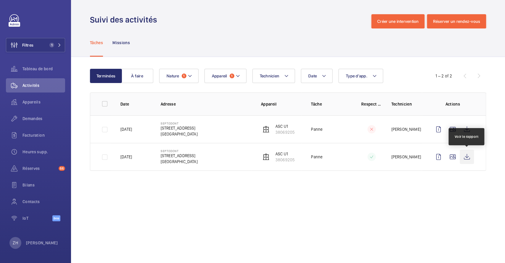
click at [469, 157] on wm-front-icon-button at bounding box center [467, 157] width 14 height 14
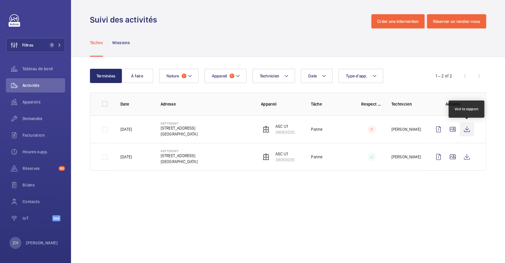
click at [470, 130] on wm-front-icon-button at bounding box center [467, 129] width 14 height 14
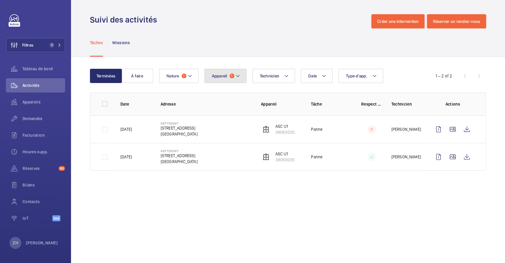
click at [240, 75] on button "Appareil 1" at bounding box center [226, 76] width 42 height 14
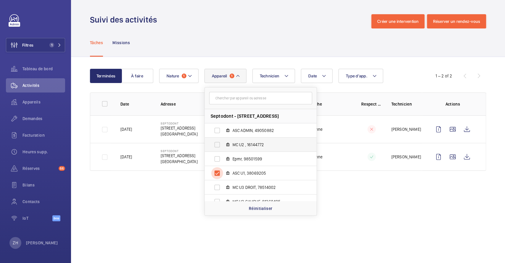
drag, startPoint x: 217, startPoint y: 174, endPoint x: 226, endPoint y: 138, distance: 37.1
click at [218, 174] on input "ASC U1, 38069205" at bounding box center [217, 173] width 12 height 12
checkbox input "false"
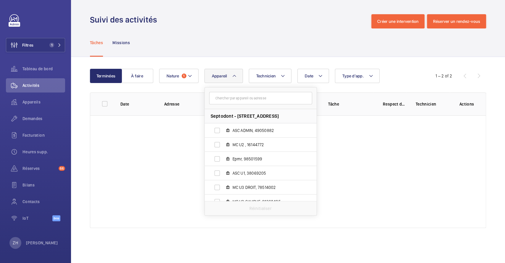
click at [253, 46] on div "Tâches Missions" at bounding box center [288, 42] width 396 height 28
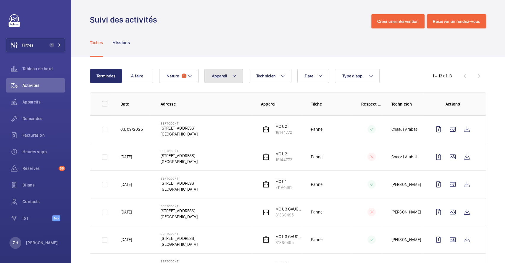
click at [234, 77] on mat-icon at bounding box center [234, 75] width 5 height 7
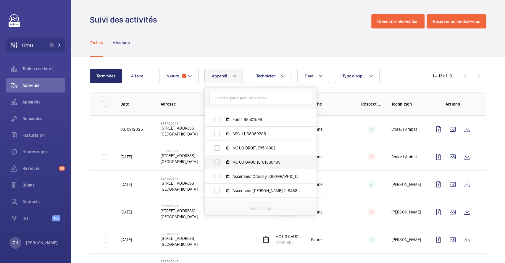
scroll to position [64, 0]
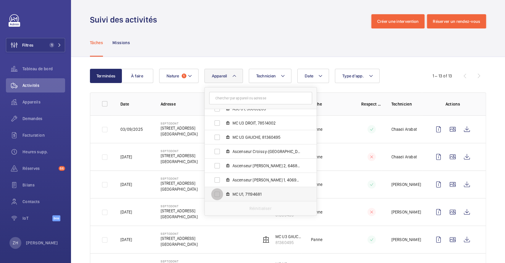
click at [216, 191] on input "MC U1, 71194681" at bounding box center [217, 194] width 12 height 12
checkbox input "true"
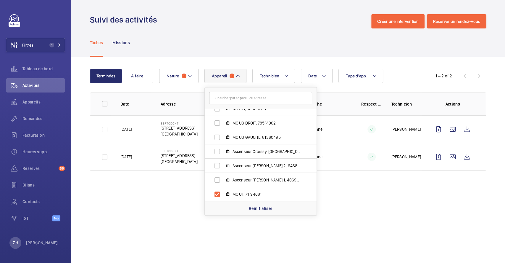
drag, startPoint x: 283, startPoint y: 23, endPoint x: 282, endPoint y: 42, distance: 19.3
click at [283, 22] on div "Suivi des activités Créer une intervention Réserver un rendez-vous" at bounding box center [288, 21] width 396 height 14
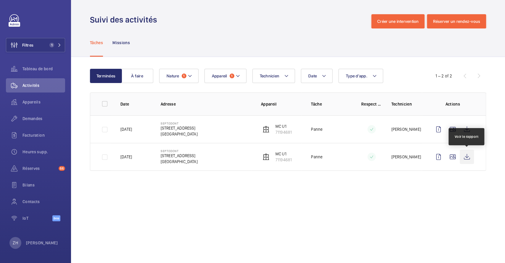
click at [468, 158] on wm-front-icon-button at bounding box center [467, 157] width 14 height 14
click at [470, 159] on wm-front-icon-button at bounding box center [467, 157] width 14 height 14
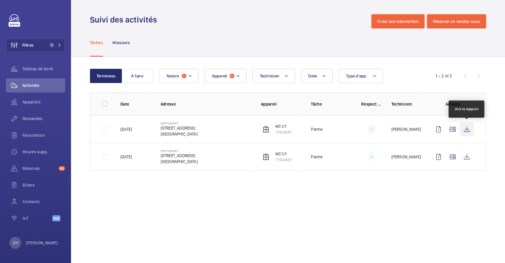
click at [469, 129] on wm-front-icon-button at bounding box center [467, 129] width 14 height 14
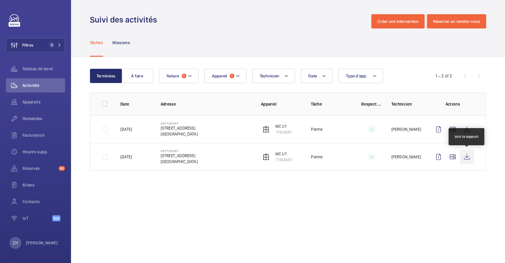
click at [467, 157] on wm-front-icon-button at bounding box center [467, 157] width 14 height 14
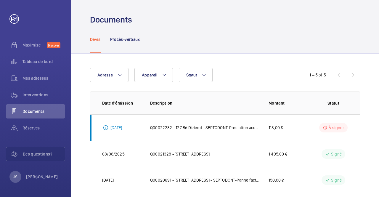
scroll to position [62, 0]
